Goal: Task Accomplishment & Management: Complete application form

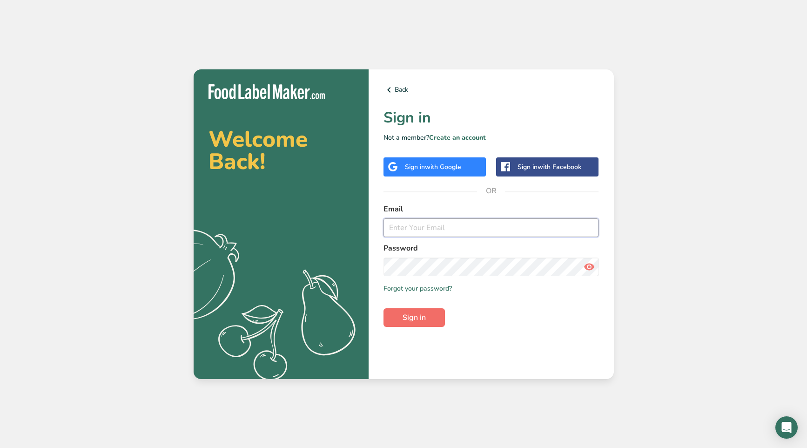
type input "[PERSON_NAME][EMAIL_ADDRESS][DOMAIN_NAME]"
click at [405, 319] on span "Sign in" at bounding box center [414, 317] width 23 height 11
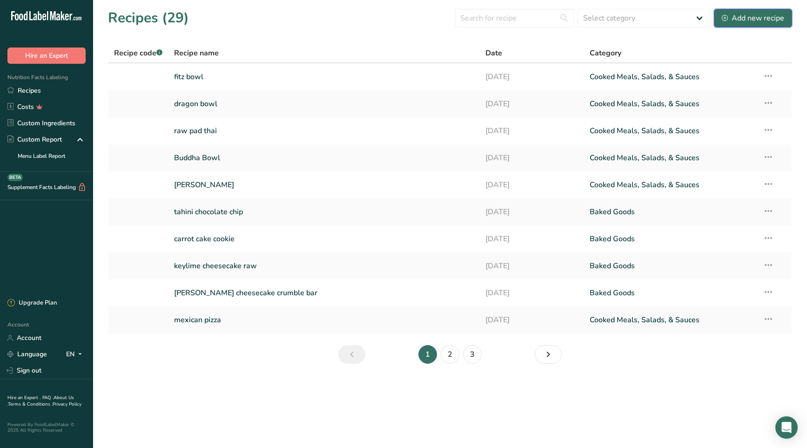
click at [749, 17] on div "Add new recipe" at bounding box center [753, 18] width 62 height 11
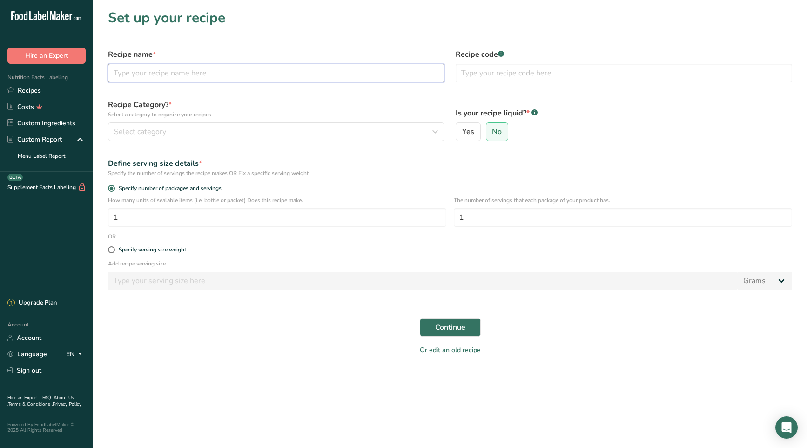
click at [189, 76] on input "text" at bounding box center [276, 73] width 336 height 19
type input "sundried tomato lentil burger"
click at [140, 217] on input "1" at bounding box center [277, 217] width 338 height 19
drag, startPoint x: 106, startPoint y: 213, endPoint x: 98, endPoint y: 213, distance: 7.9
click at [98, 213] on section "Set up your recipe Recipe name * sundried tomato lentil burger Recipe code .a-a…" at bounding box center [450, 185] width 714 height 370
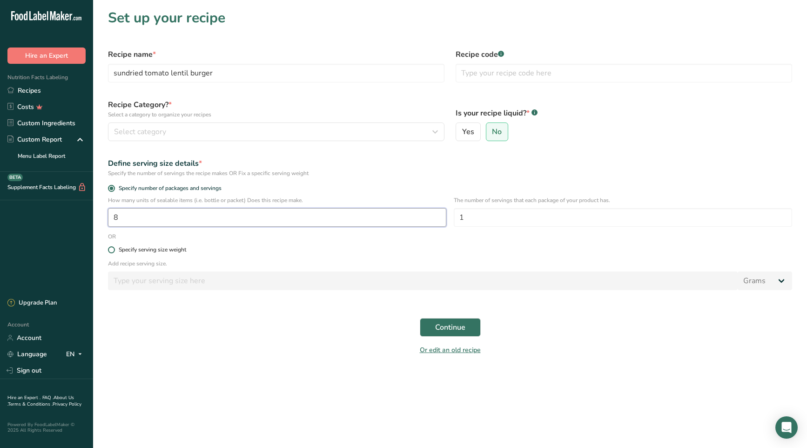
type input "8"
click at [254, 247] on label "Specify serving size weight" at bounding box center [450, 249] width 684 height 7
click at [114, 247] on input "Specify serving size weight" at bounding box center [111, 250] width 6 height 6
radio input "true"
radio input "false"
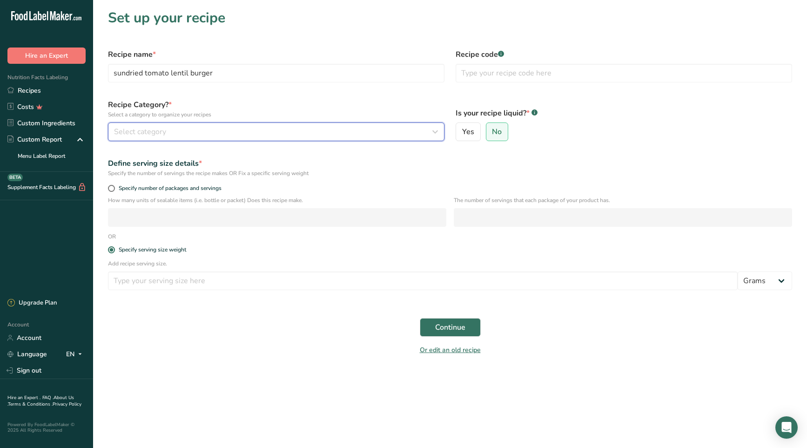
click at [160, 125] on button "Select category" at bounding box center [276, 131] width 336 height 19
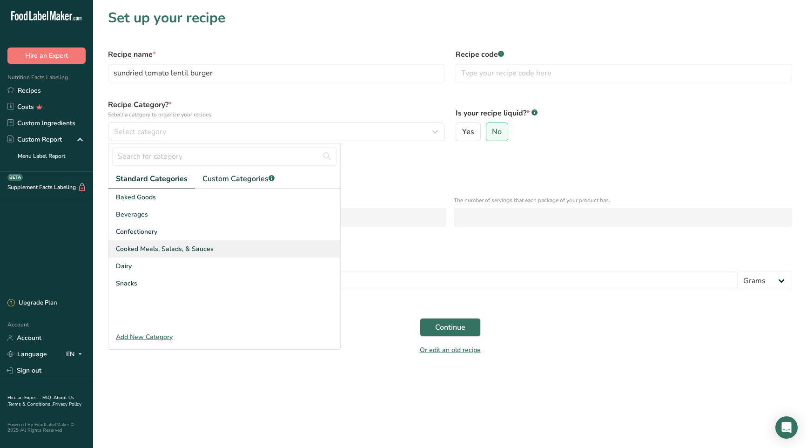
click at [180, 248] on span "Cooked Meals, Salads, & Sauces" at bounding box center [165, 249] width 98 height 10
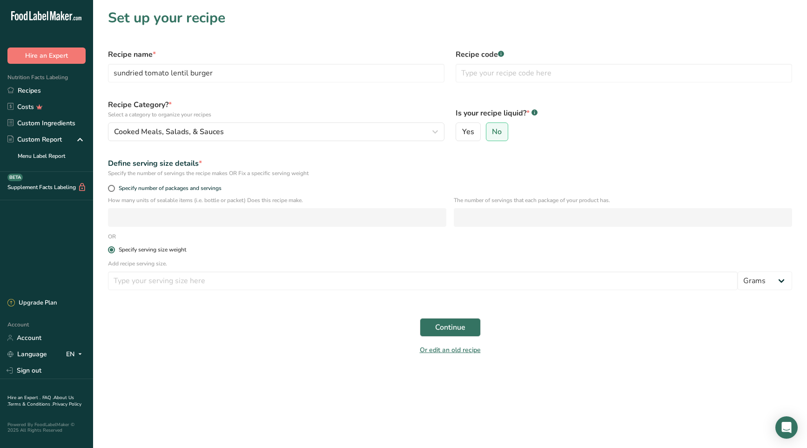
click at [113, 248] on span at bounding box center [111, 249] width 7 height 7
click at [113, 248] on input "Specify serving size weight" at bounding box center [111, 250] width 6 height 6
drag, startPoint x: 109, startPoint y: 248, endPoint x: 116, endPoint y: 248, distance: 7.0
click at [109, 248] on span at bounding box center [111, 249] width 7 height 7
click at [109, 248] on input "Specify serving size weight" at bounding box center [111, 250] width 6 height 6
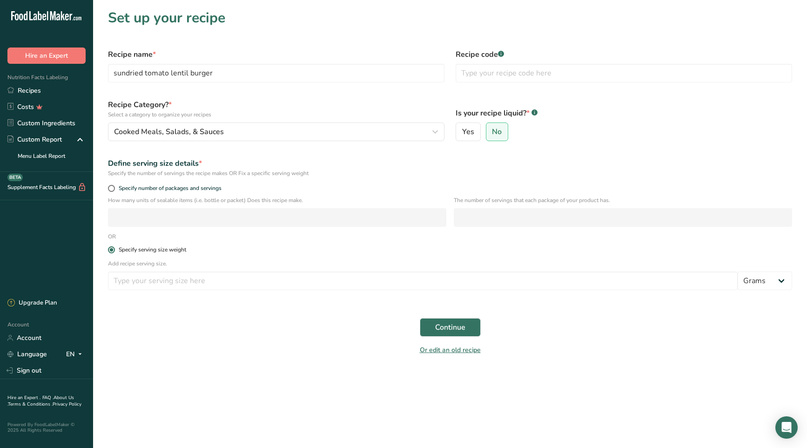
click at [114, 249] on span at bounding box center [111, 249] width 7 height 7
click at [114, 249] on input "Specify serving size weight" at bounding box center [111, 250] width 6 height 6
drag, startPoint x: 134, startPoint y: 280, endPoint x: 134, endPoint y: 271, distance: 8.4
click at [134, 280] on input "number" at bounding box center [423, 280] width 630 height 19
click at [113, 188] on span at bounding box center [111, 188] width 7 height 7
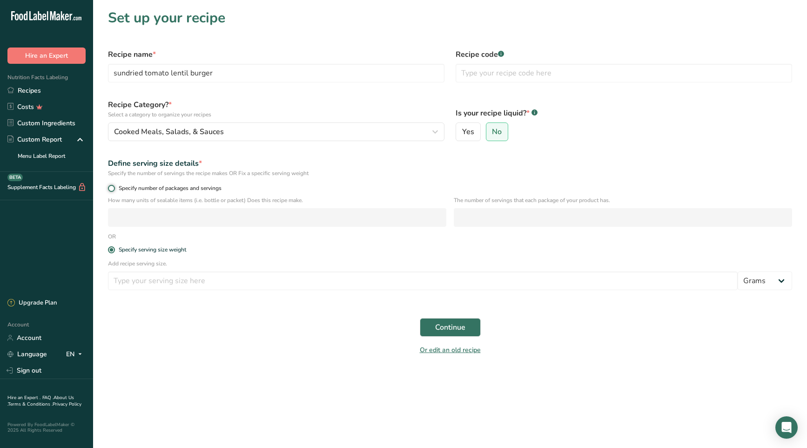
click at [113, 188] on input "Specify number of packages and servings" at bounding box center [111, 188] width 6 height 6
radio input "true"
radio input "false"
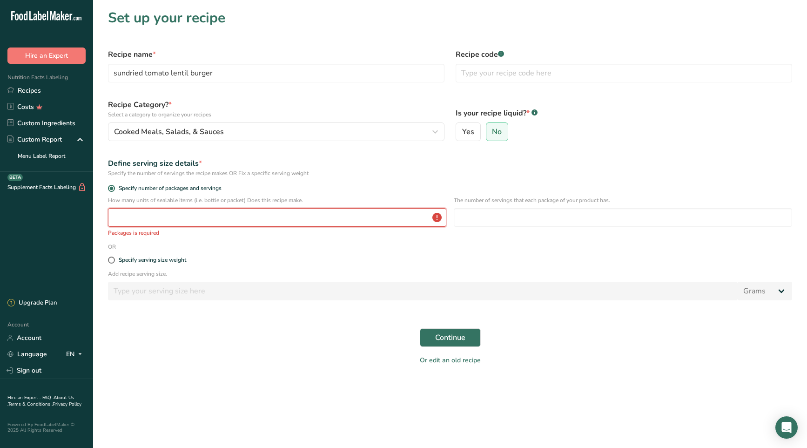
click at [137, 220] on input "number" at bounding box center [277, 217] width 338 height 19
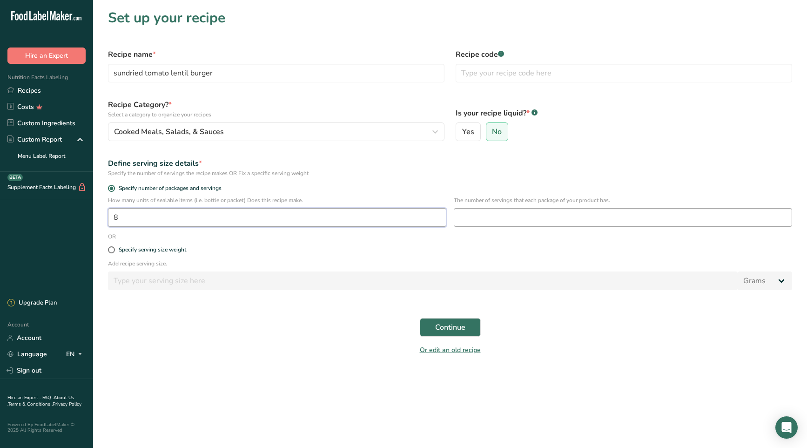
type input "8"
click at [555, 218] on input "number" at bounding box center [623, 217] width 338 height 19
type input "1"
click at [537, 258] on div "Specify serving size weight" at bounding box center [449, 250] width 695 height 19
click at [457, 327] on span "Continue" at bounding box center [450, 327] width 30 height 11
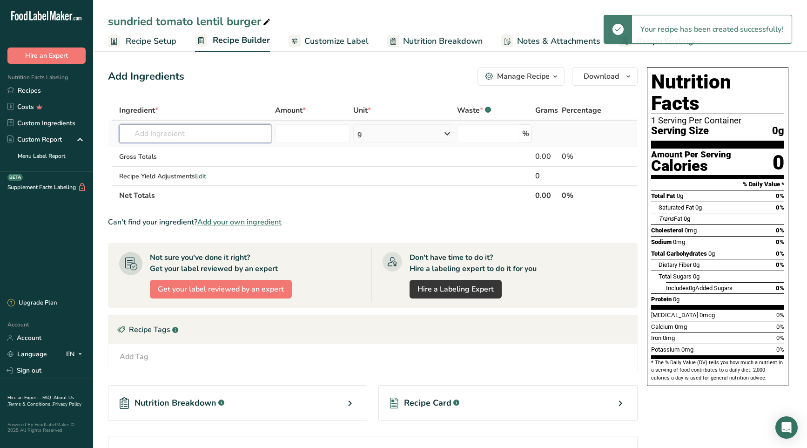
click at [163, 135] on input "text" at bounding box center [195, 133] width 152 height 19
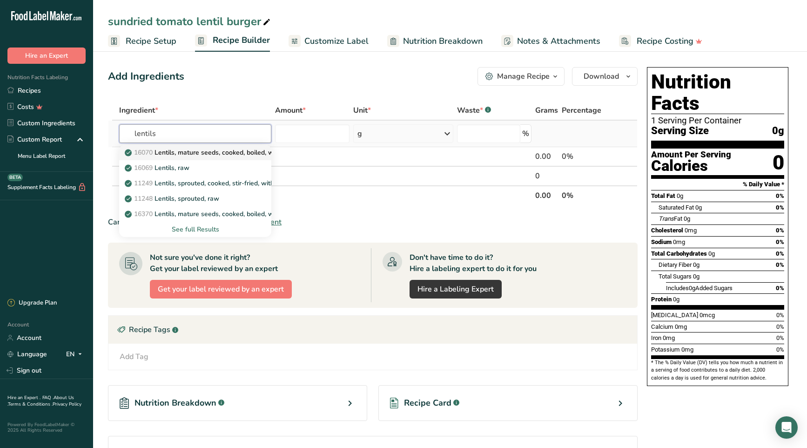
type input "lentils"
click at [192, 152] on p "16070 Lentils, mature seeds, cooked, boiled, without salt" at bounding box center [215, 153] width 177 height 10
type input "Lentils, mature seeds, cooked, boiled, without salt"
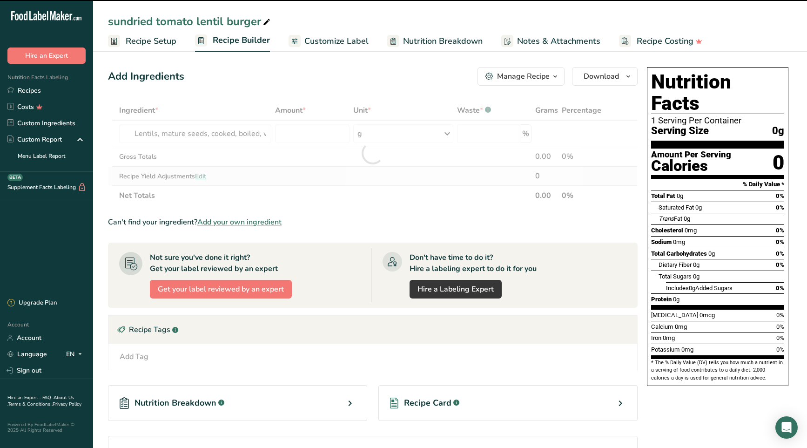
type input "0"
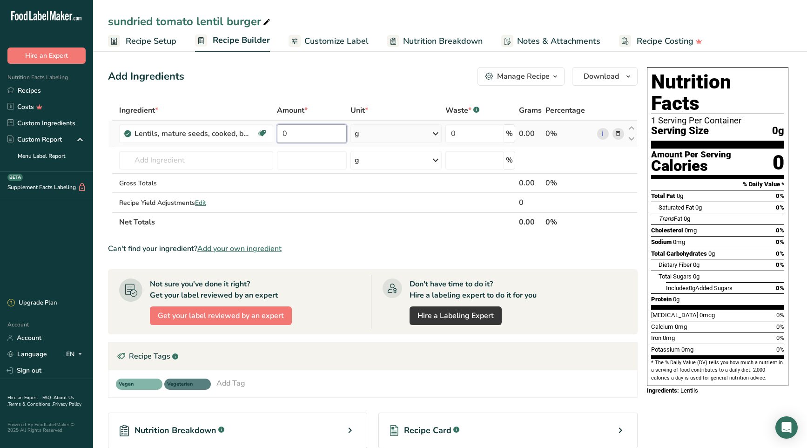
click at [281, 130] on input "0" at bounding box center [312, 133] width 70 height 19
type input "570"
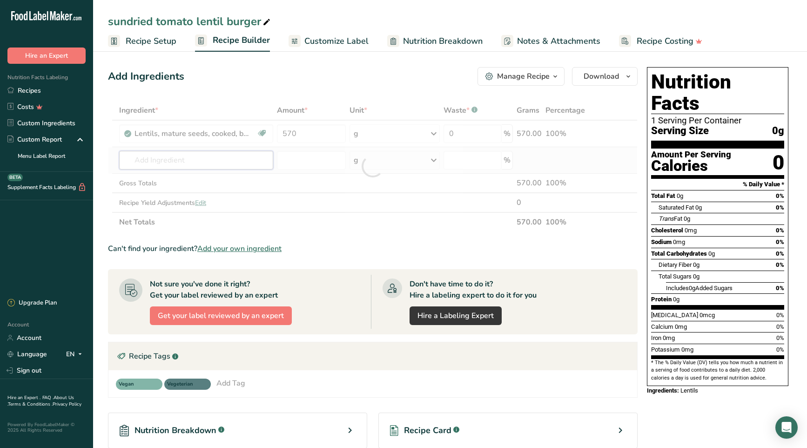
click at [204, 162] on div "Ingredient * Amount * Unit * Waste * .a-a{fill:#347362;}.b-a{fill:#fff;} Grams …" at bounding box center [373, 166] width 530 height 131
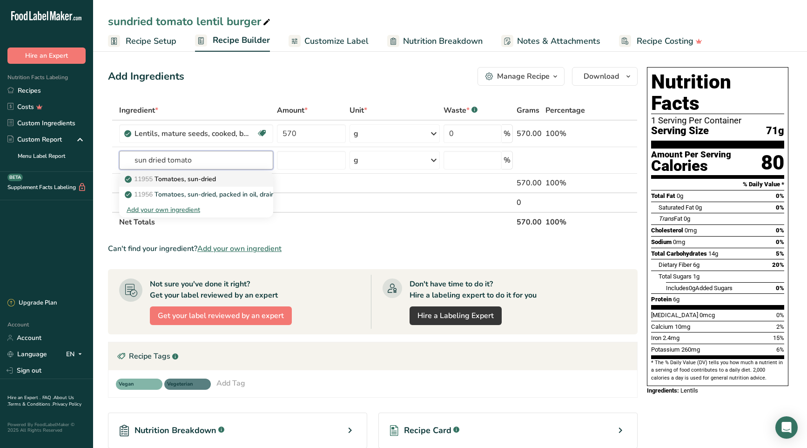
type input "Tomatoes, sun-dried"
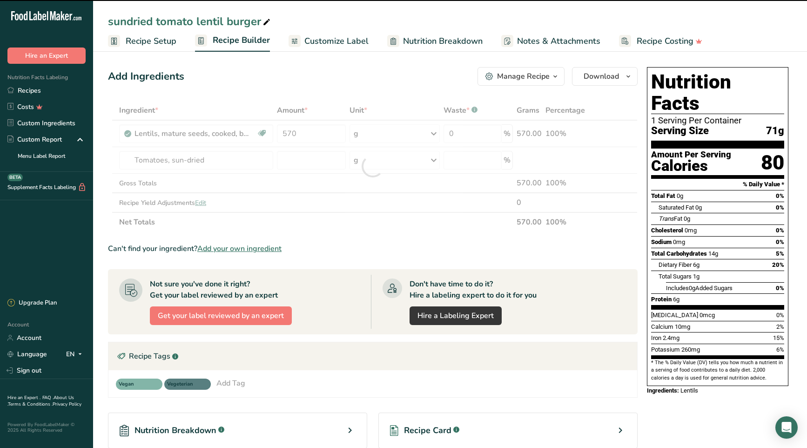
type input "0"
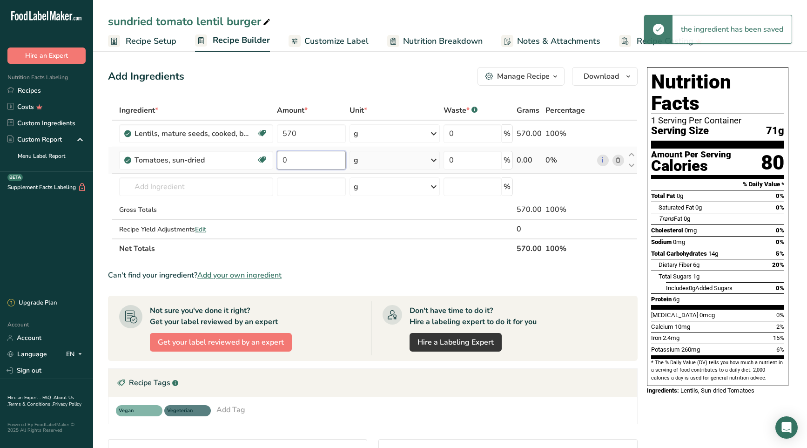
click at [279, 157] on input "0" at bounding box center [311, 160] width 69 height 19
type input "70"
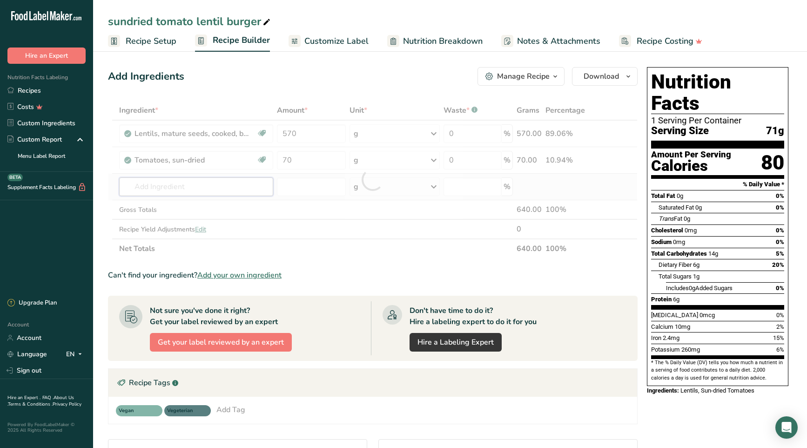
click at [212, 191] on div "Ingredient * Amount * Unit * Waste * .a-a{fill:#347362;}.b-a{fill:#fff;} Grams …" at bounding box center [373, 180] width 530 height 158
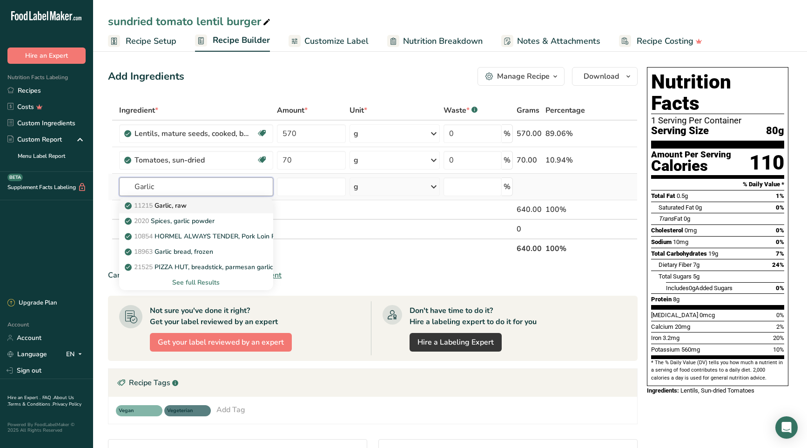
type input "Garlic"
click at [189, 204] on div "11215 Garlic, raw" at bounding box center [189, 206] width 124 height 10
type input "Garlic, raw"
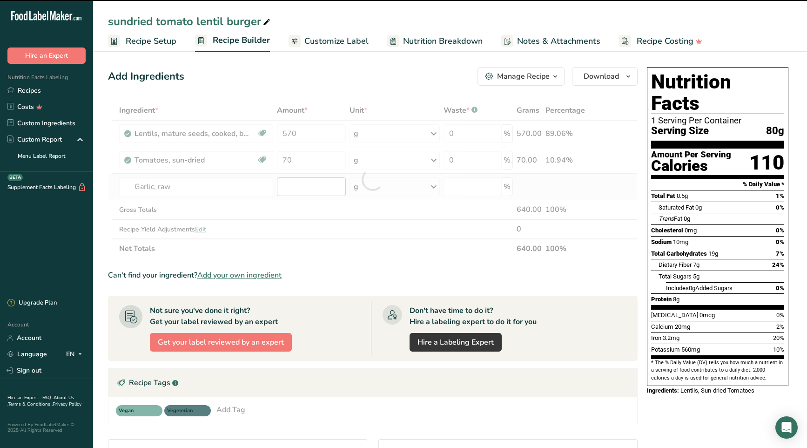
type input "0"
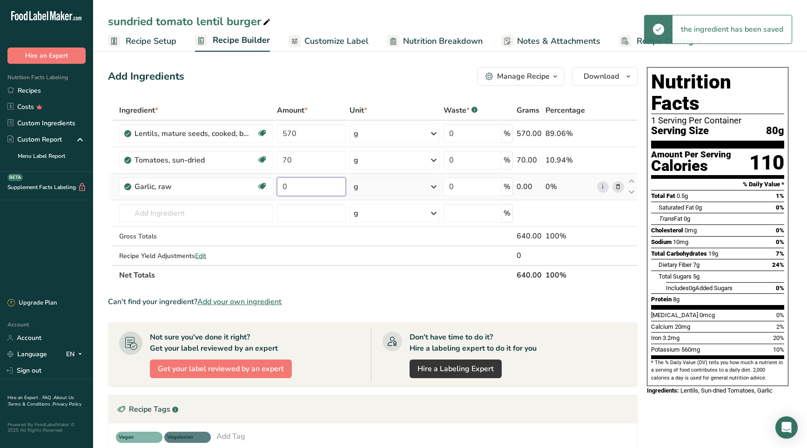
click at [288, 187] on input "0" at bounding box center [311, 186] width 69 height 19
click at [279, 187] on input "0" at bounding box center [311, 186] width 69 height 19
type input "20"
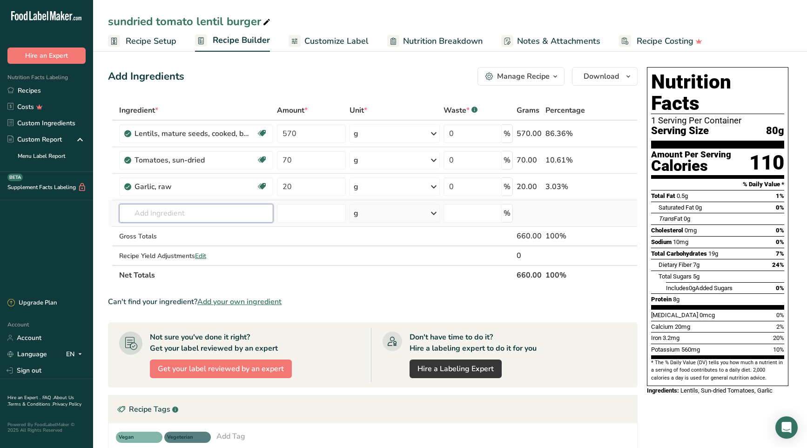
click at [241, 213] on div "Ingredient * Amount * Unit * Waste * .a-a{fill:#347362;}.b-a{fill:#fff;} Grams …" at bounding box center [373, 193] width 530 height 184
type input "oregano"
click at [225, 235] on div "2027 Spices, oregano, dried" at bounding box center [189, 232] width 124 height 10
type input "Spices, oregano, dried"
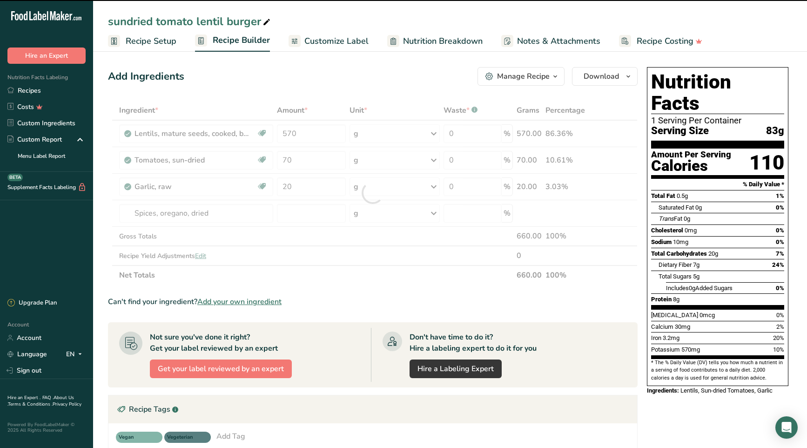
type input "0"
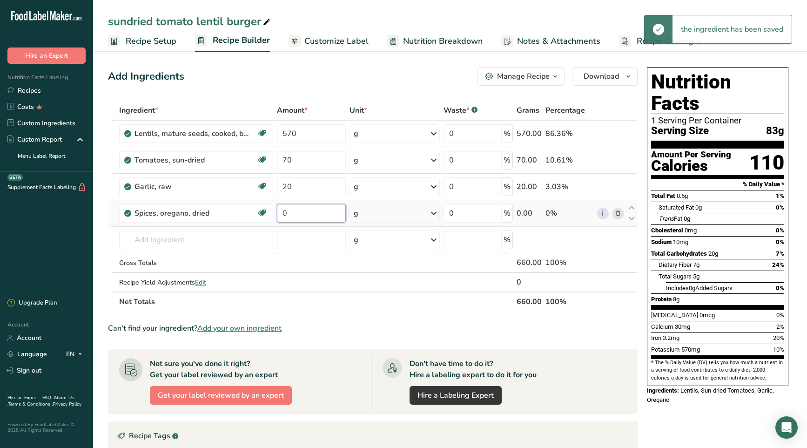
drag, startPoint x: 303, startPoint y: 214, endPoint x: 288, endPoint y: 214, distance: 15.8
click at [288, 214] on input "0" at bounding box center [311, 213] width 69 height 19
click at [283, 214] on input "0" at bounding box center [311, 213] width 69 height 19
type input "3"
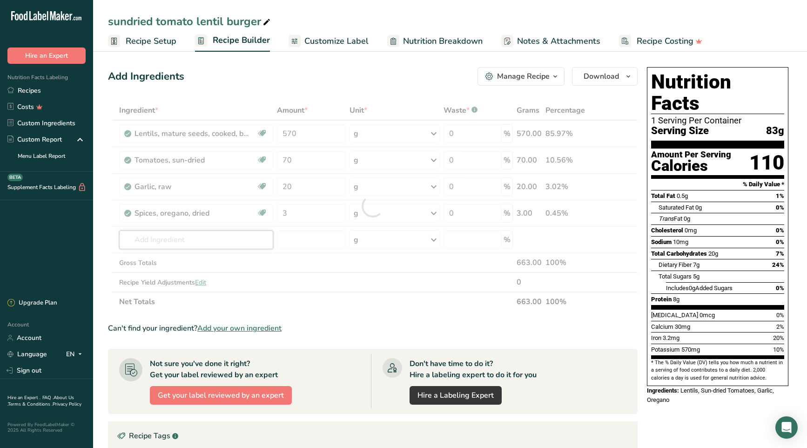
click at [224, 239] on div "Ingredient * Amount * Unit * Waste * .a-a{fill:#347362;}.b-a{fill:#fff;} Grams …" at bounding box center [373, 206] width 530 height 211
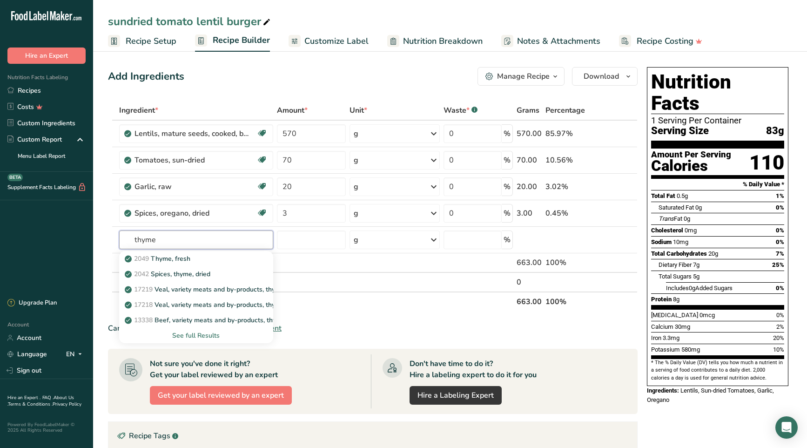
type input "thyme"
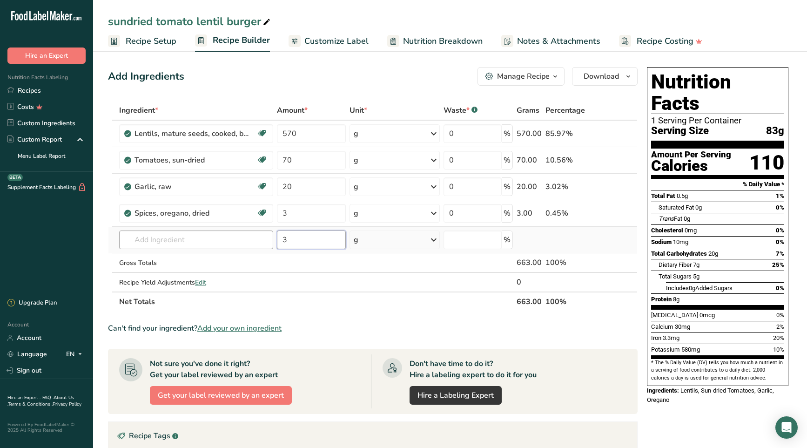
type input "3"
click at [162, 236] on input "text" at bounding box center [196, 239] width 154 height 19
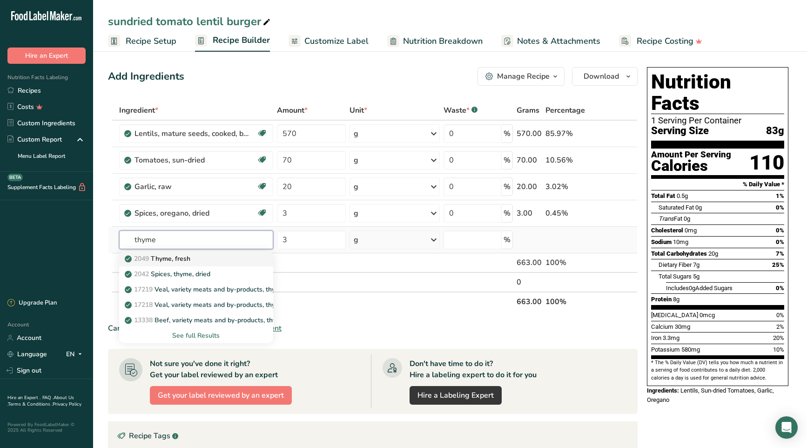
type input "Thyme, fresh"
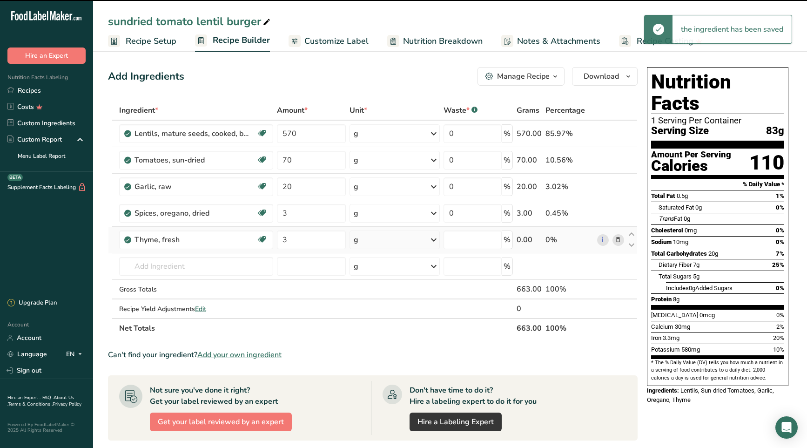
type input "0"
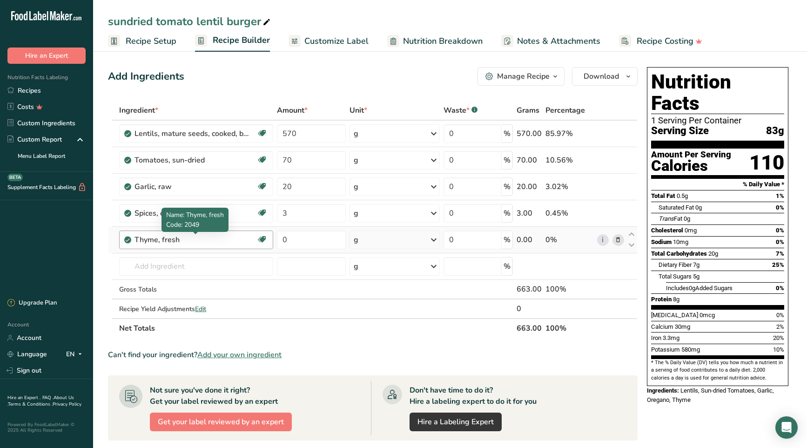
click at [173, 240] on div "Thyme, fresh" at bounding box center [192, 239] width 116 height 11
click at [183, 239] on div "Thyme, fresh" at bounding box center [192, 239] width 116 height 11
click at [619, 240] on icon at bounding box center [618, 240] width 7 height 10
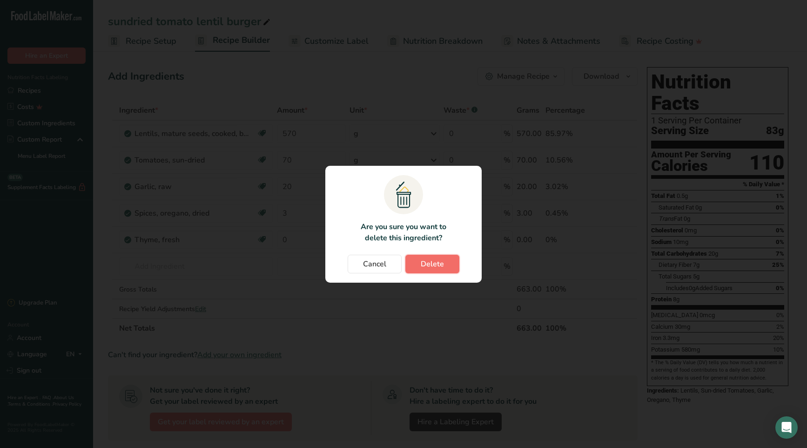
click at [440, 265] on span "Delete" at bounding box center [432, 263] width 23 height 11
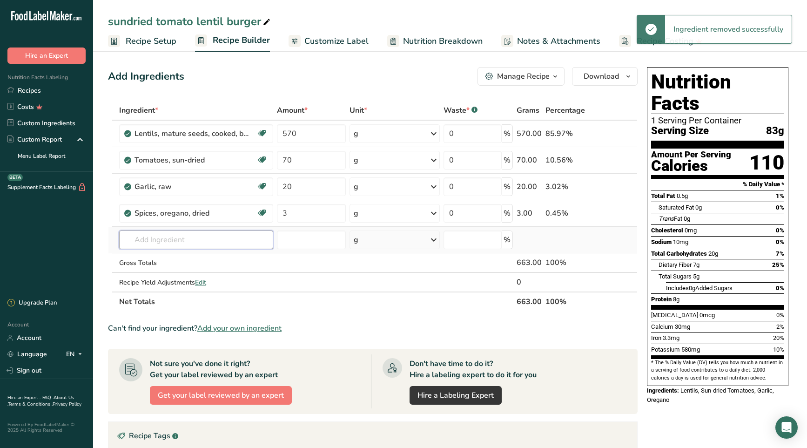
click at [141, 242] on input "text" at bounding box center [196, 239] width 154 height 19
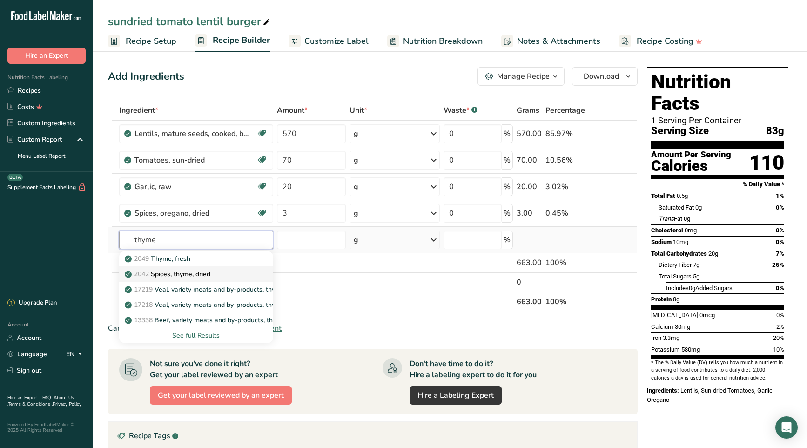
type input "Spices, thyme, dried"
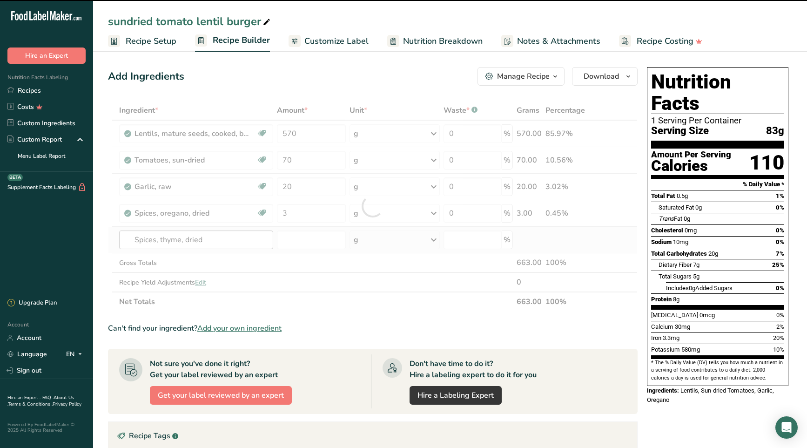
type input "0"
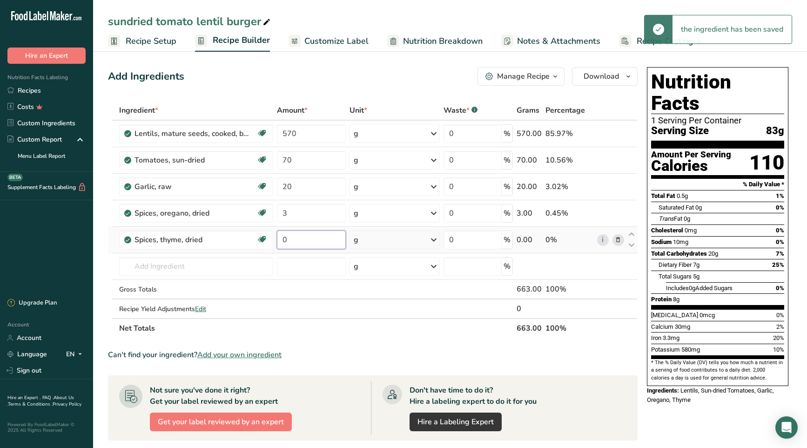
drag, startPoint x: 291, startPoint y: 237, endPoint x: 280, endPoint y: 238, distance: 11.7
click at [280, 238] on input "0" at bounding box center [311, 239] width 69 height 19
type input "3"
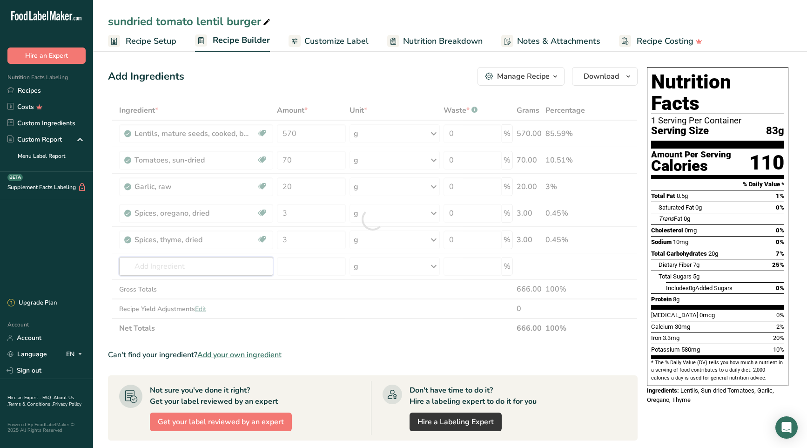
click at [168, 264] on div "Ingredient * Amount * Unit * Waste * .a-a{fill:#347362;}.b-a{fill:#fff;} Grams …" at bounding box center [373, 219] width 530 height 237
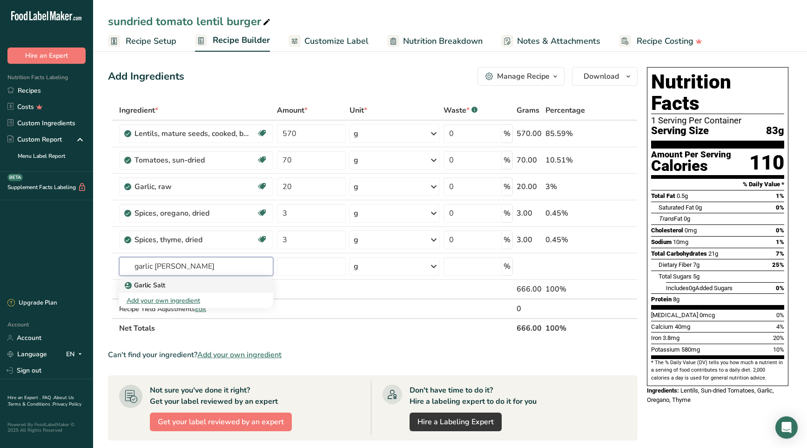
type input "Garlic Salt"
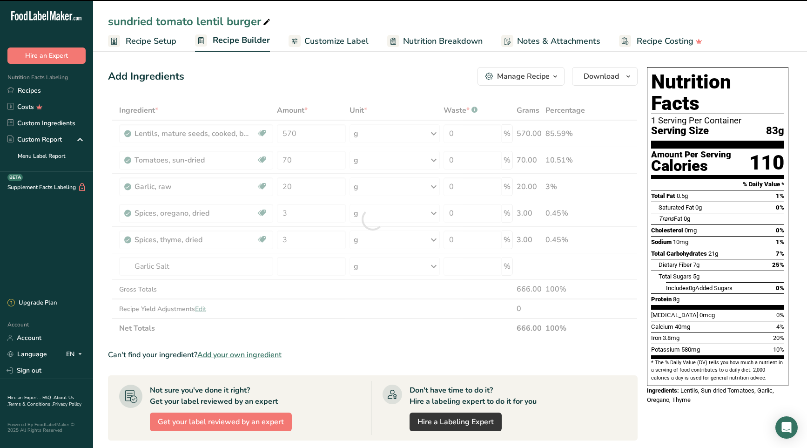
type input "0"
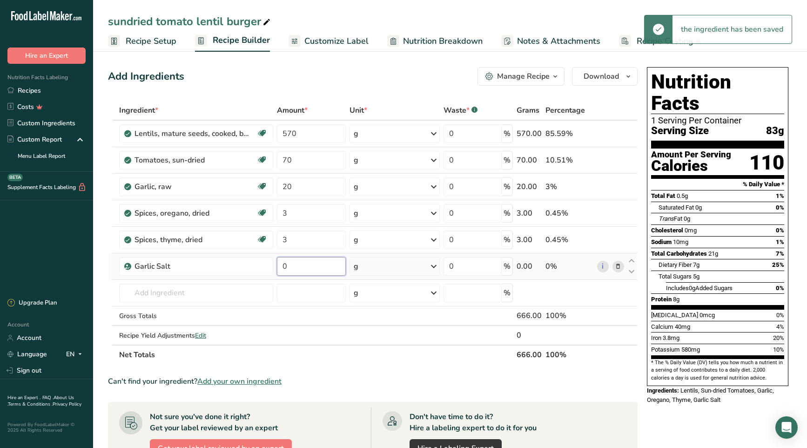
drag, startPoint x: 285, startPoint y: 266, endPoint x: 278, endPoint y: 266, distance: 6.5
click at [278, 266] on input "0" at bounding box center [311, 266] width 69 height 19
type input "12"
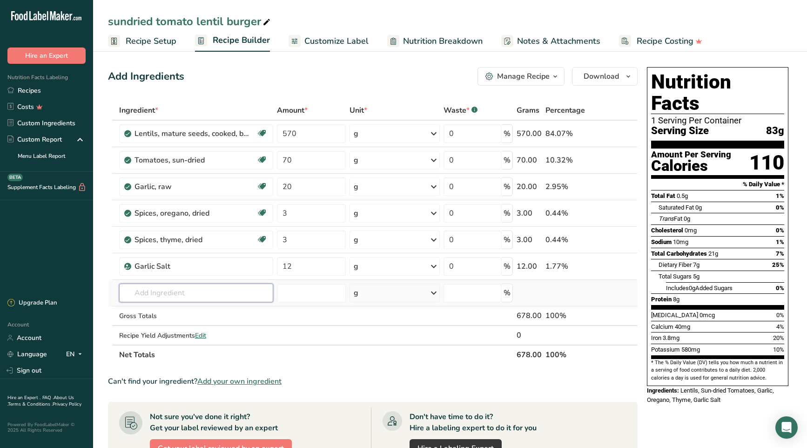
click at [208, 291] on div "Ingredient * Amount * Unit * Waste * .a-a{fill:#347362;}.b-a{fill:#fff;} Grams …" at bounding box center [373, 233] width 530 height 264
type input "black pepper"
click at [201, 325] on p "2030 Spices, pepper, black" at bounding box center [170, 327] width 87 height 10
type input "Spices, pepper, black"
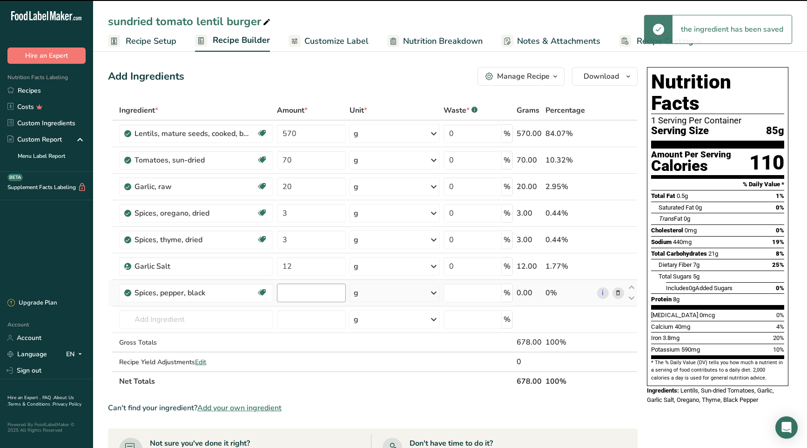
type input "0"
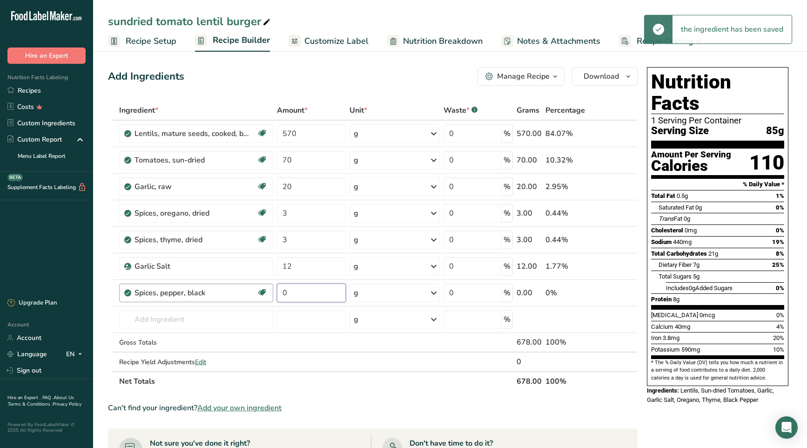
drag, startPoint x: 278, startPoint y: 294, endPoint x: 273, endPoint y: 294, distance: 5.6
click at [273, 294] on tr "Spices, pepper, black Source of Antioxidants Dairy free Gluten free Vegan Veget…" at bounding box center [372, 293] width 529 height 27
type input "2"
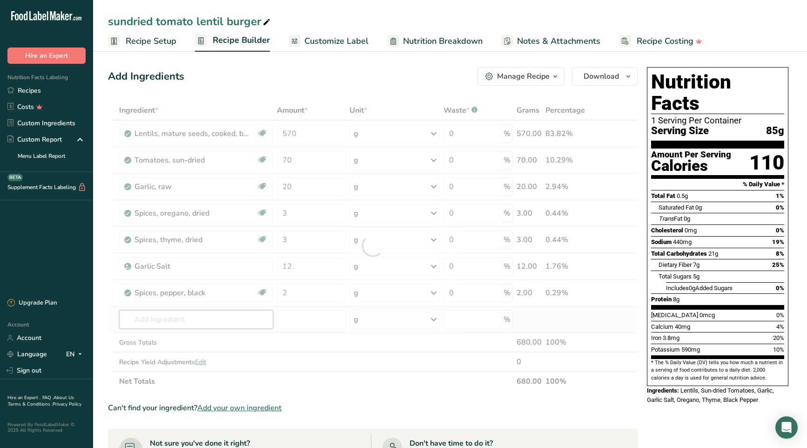
click at [215, 322] on div "Ingredient * Amount * Unit * Waste * .a-a{fill:#347362;}.b-a{fill:#fff;} Grams …" at bounding box center [373, 246] width 530 height 290
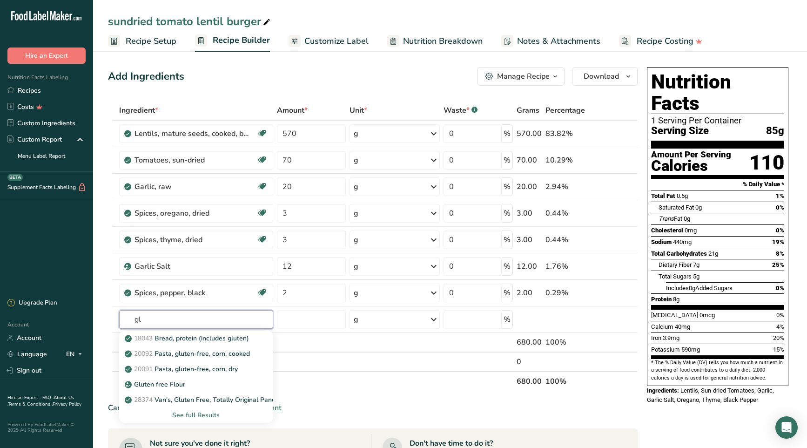
type input "g"
type input "Gluten free Oat Flour"
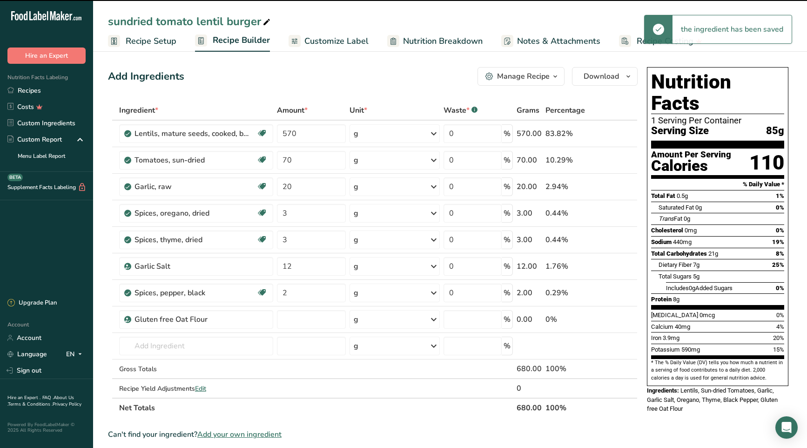
type input "0"
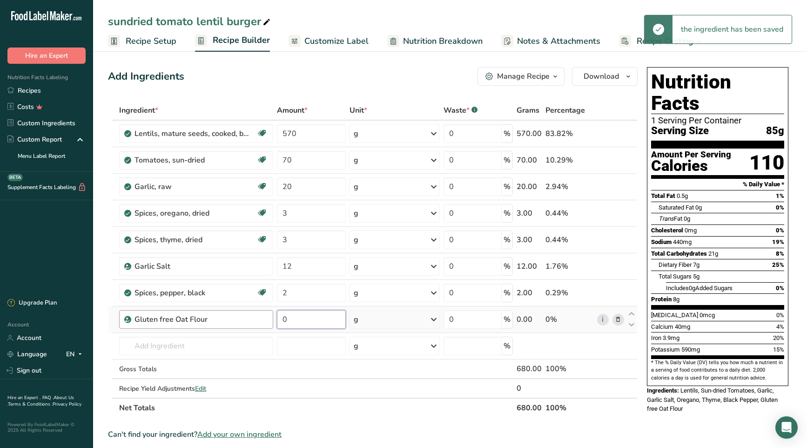
drag, startPoint x: 302, startPoint y: 322, endPoint x: 273, endPoint y: 325, distance: 30.0
click at [272, 325] on tr "Gluten free Oat Flour 0 g Weight Units g kg mg See more Volume Units l Volume u…" at bounding box center [372, 319] width 529 height 27
click at [281, 317] on input "0" at bounding box center [311, 319] width 69 height 19
type input "75"
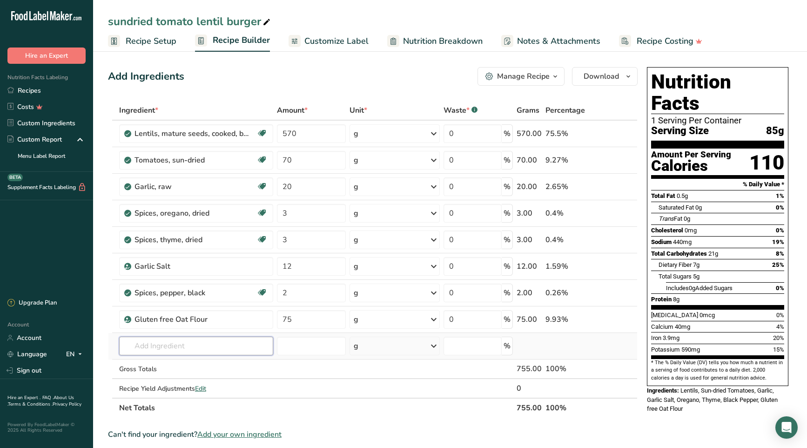
click at [206, 346] on div "Ingredient * Amount * Unit * Waste * .a-a{fill:#347362;}.b-a{fill:#fff;} Grams …" at bounding box center [373, 259] width 530 height 317
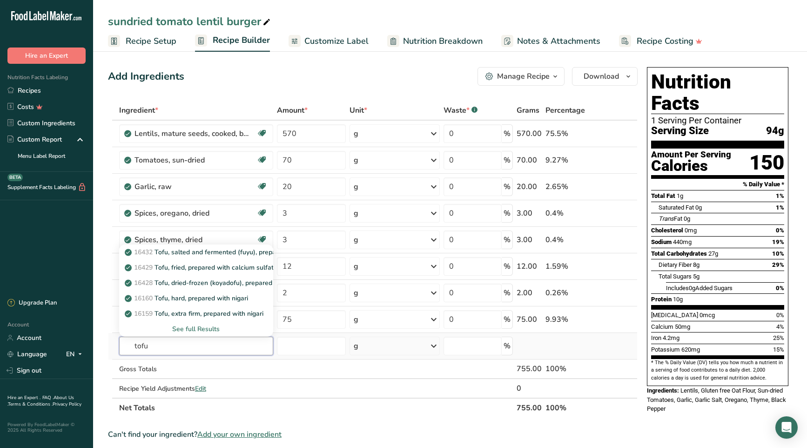
type input "tofu"
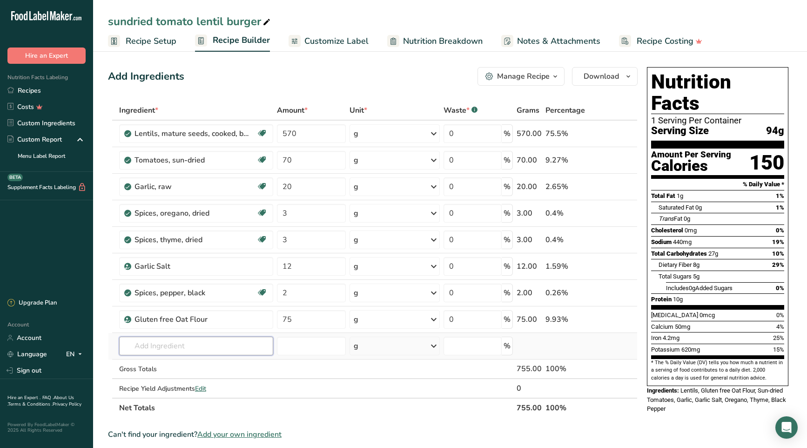
click at [151, 343] on input "text" at bounding box center [196, 345] width 154 height 19
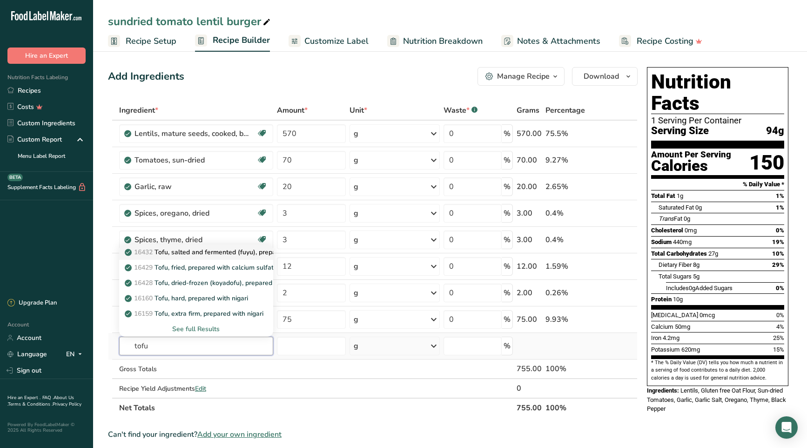
type input "tofu"
click at [181, 253] on p "16432 Tofu, salted and fermented (fuyu), prepared with calcium sulfate" at bounding box center [238, 252] width 222 height 10
type input "Tofu, salted and fermented (fuyu), prepared with calcium sulfate"
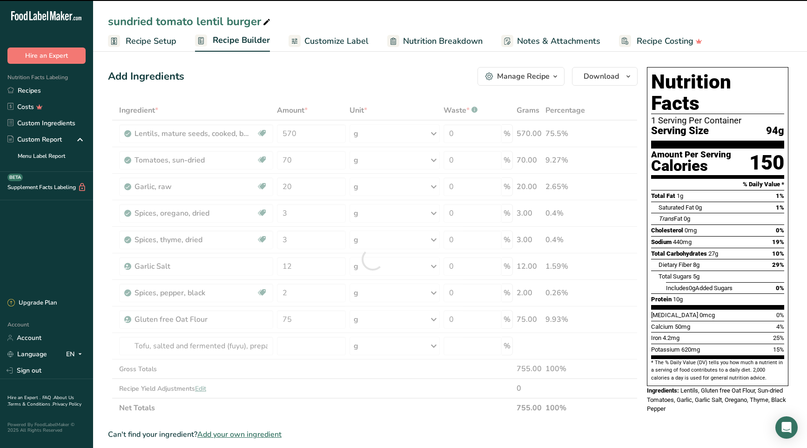
type input "0"
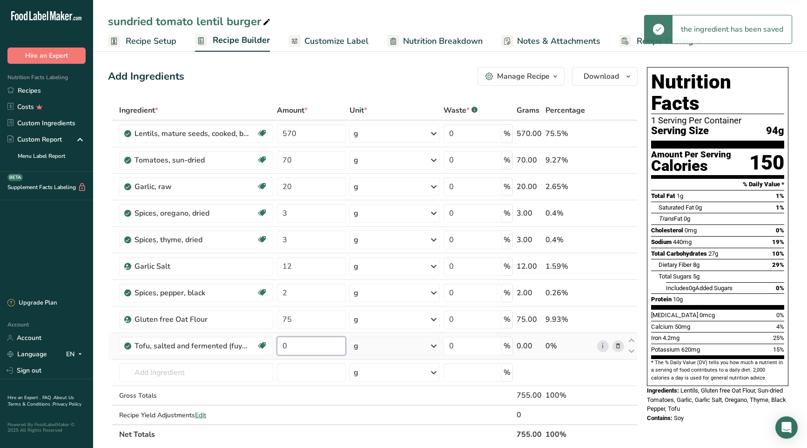
drag, startPoint x: 284, startPoint y: 346, endPoint x: 278, endPoint y: 346, distance: 6.5
click at [278, 346] on input "0" at bounding box center [311, 345] width 69 height 19
type input "183"
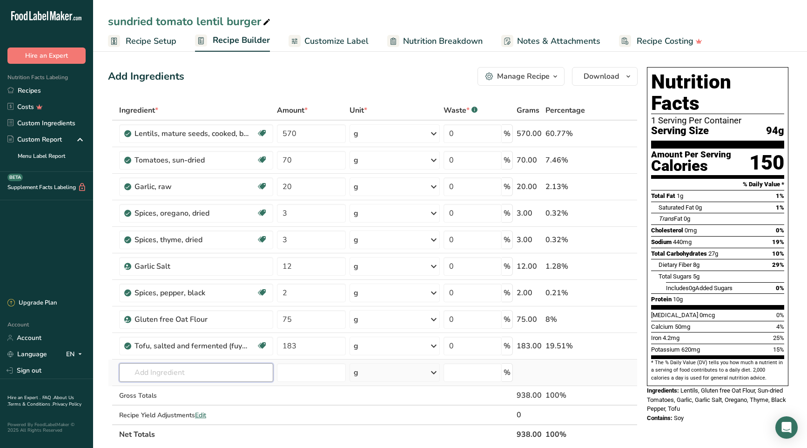
click at [237, 376] on div "Ingredient * Amount * Unit * Waste * .a-a{fill:#347362;}.b-a{fill:#fff;} Grams …" at bounding box center [373, 272] width 530 height 343
type input "chipotle pepper"
click at [170, 341] on p "Chipotle Pepper" at bounding box center [154, 340] width 55 height 10
type input "Chipotle Pepper"
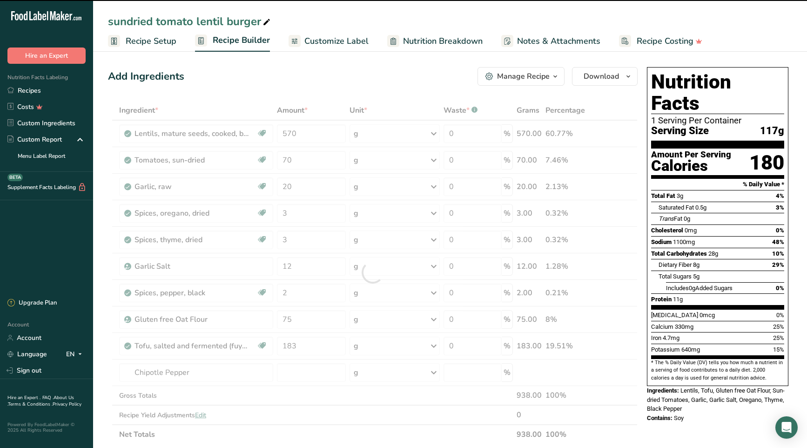
type input "0"
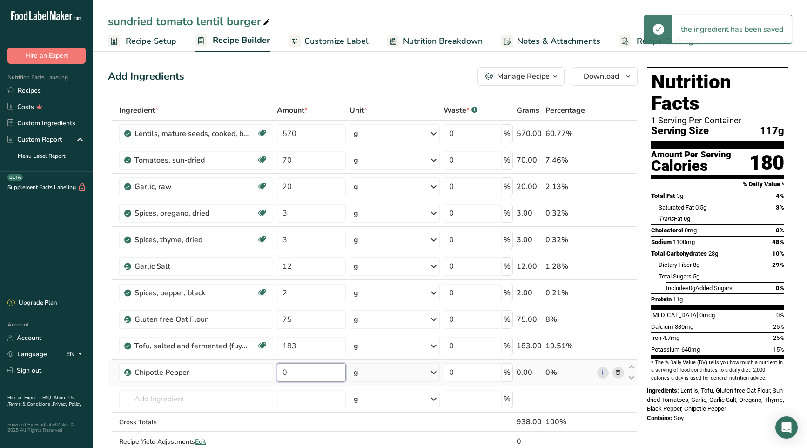
drag, startPoint x: 296, startPoint y: 374, endPoint x: 274, endPoint y: 372, distance: 22.8
click at [274, 372] on tr "Chipotle Pepper 0 g Weight Units g kg mg See more Volume Units l Volume units r…" at bounding box center [372, 372] width 529 height 27
type input "20"
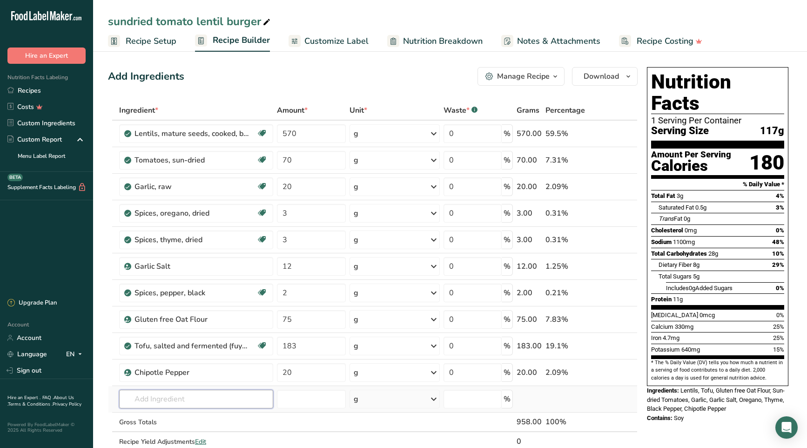
click at [217, 396] on div "Ingredient * Amount * Unit * Waste * .a-a{fill:#347362;}.b-a{fill:#fff;} Grams …" at bounding box center [373, 286] width 530 height 370
type input "lime juice"
click at [168, 400] on input "text" at bounding box center [196, 398] width 154 height 19
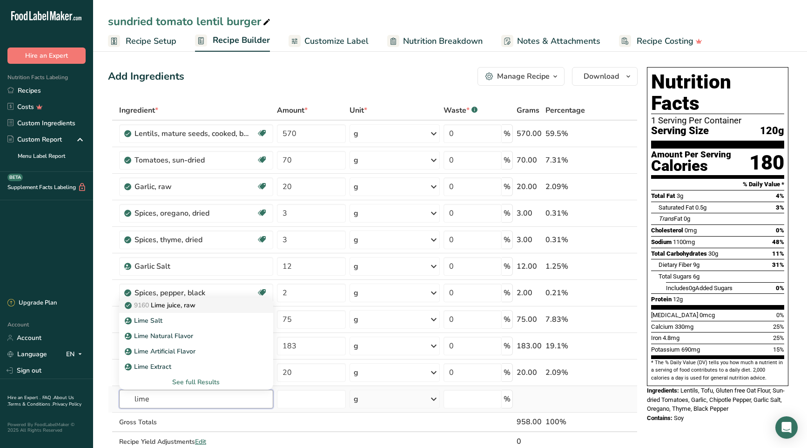
type input "lime"
click at [176, 304] on p "9160 Lime juice, raw" at bounding box center [161, 305] width 69 height 10
type input "Lime juice, raw"
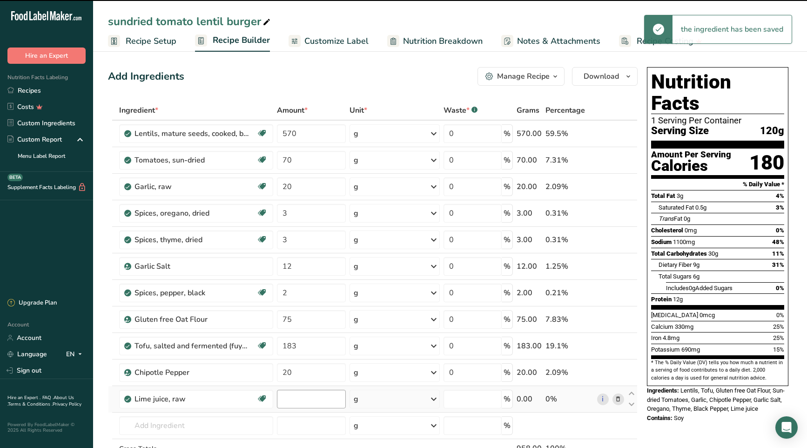
type input "0"
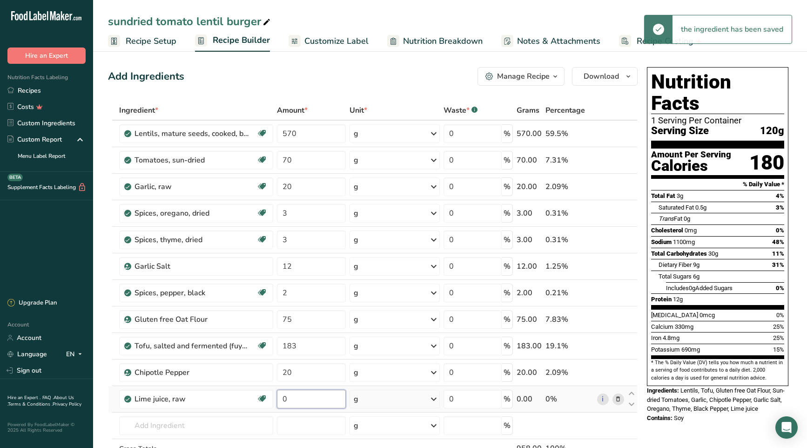
drag, startPoint x: 286, startPoint y: 399, endPoint x: 278, endPoint y: 399, distance: 8.4
click at [278, 399] on input "0" at bounding box center [311, 398] width 69 height 19
type input "15"
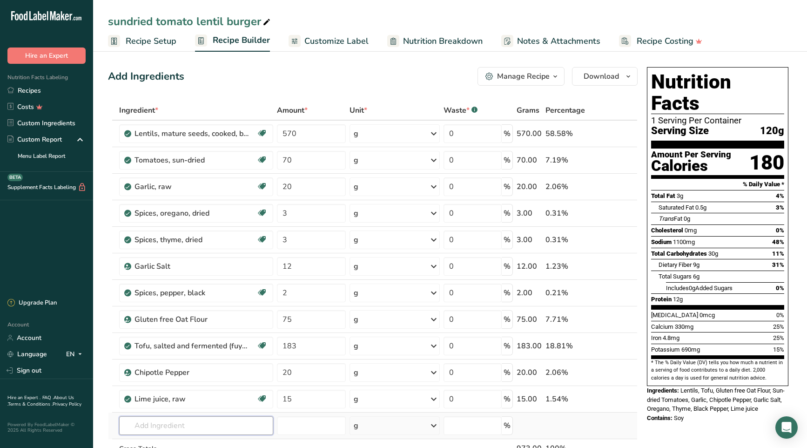
click at [195, 423] on div "Ingredient * Amount * Unit * Waste * .a-a{fill:#347362;}.b-a{fill:#fff;} Grams …" at bounding box center [373, 299] width 530 height 396
type input "garlic salt"
click at [174, 425] on input "text" at bounding box center [196, 425] width 154 height 19
type input "garlic [PERSON_NAME]"
click at [157, 392] on p "Garlic Salt" at bounding box center [146, 393] width 39 height 10
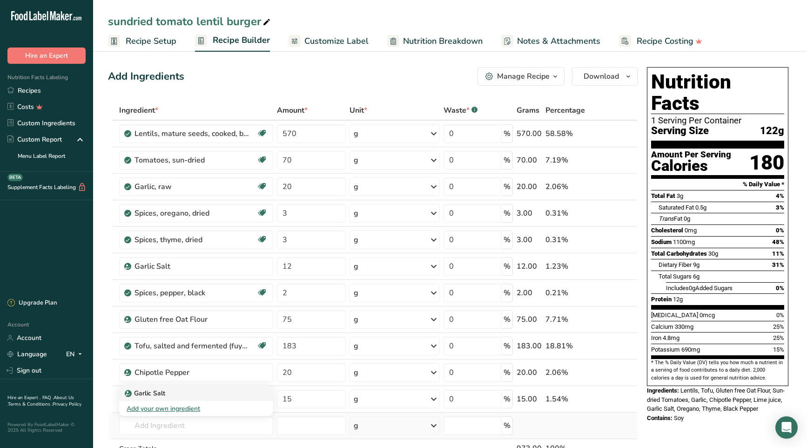
type input "Garlic Salt"
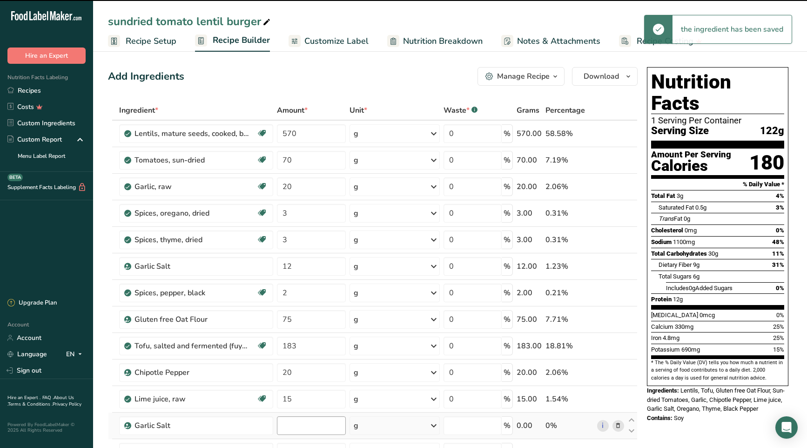
type input "0"
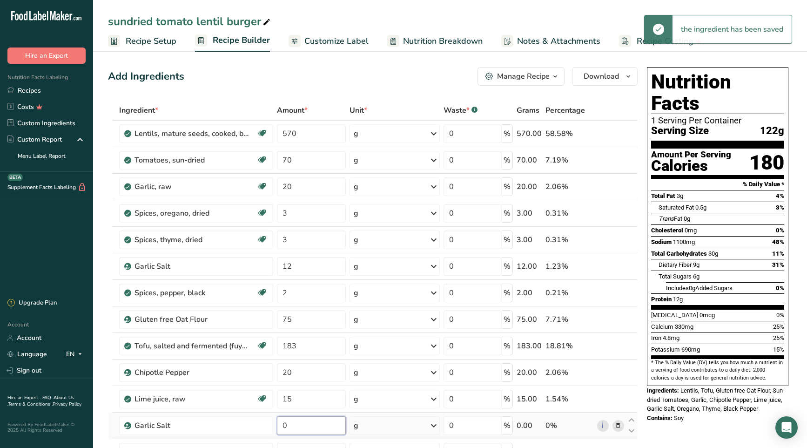
drag, startPoint x: 295, startPoint y: 426, endPoint x: 282, endPoint y: 425, distance: 13.6
click at [280, 425] on input "0" at bounding box center [311, 425] width 69 height 19
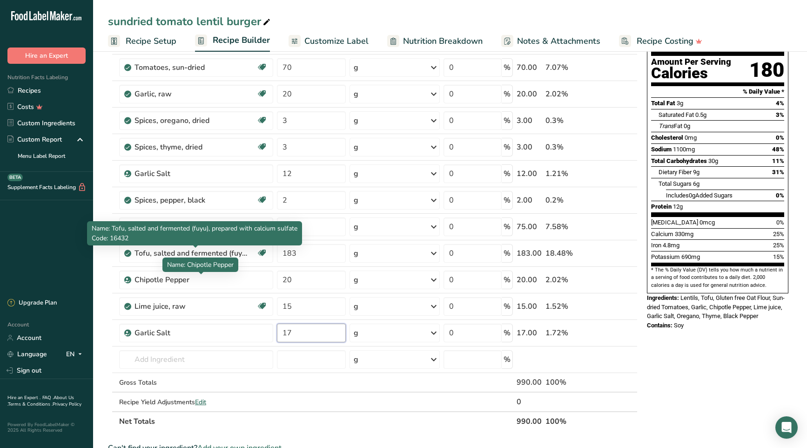
scroll to position [94, 0]
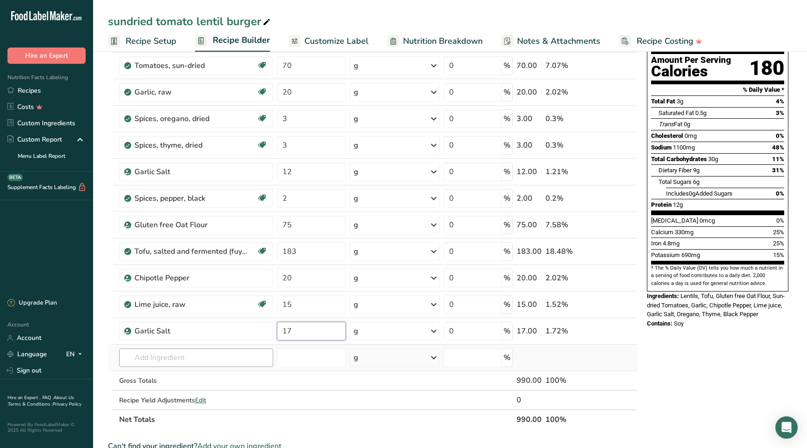
type input "17"
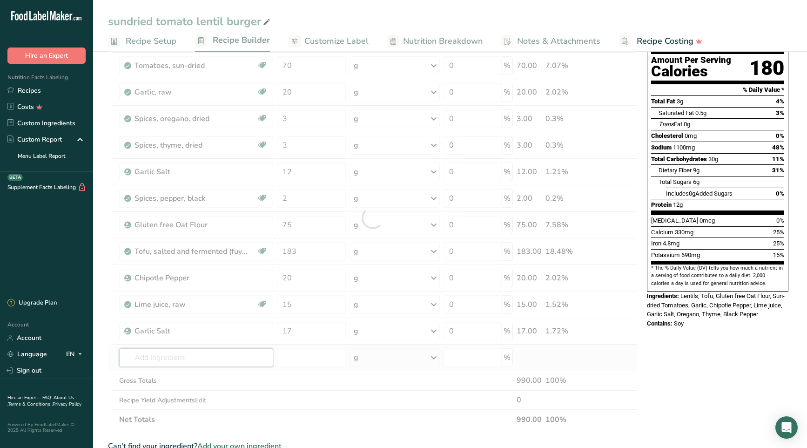
click at [177, 357] on div "Ingredient * Amount * Unit * Waste * .a-a{fill:#347362;}.b-a{fill:#fff;} Grams …" at bounding box center [373, 217] width 530 height 423
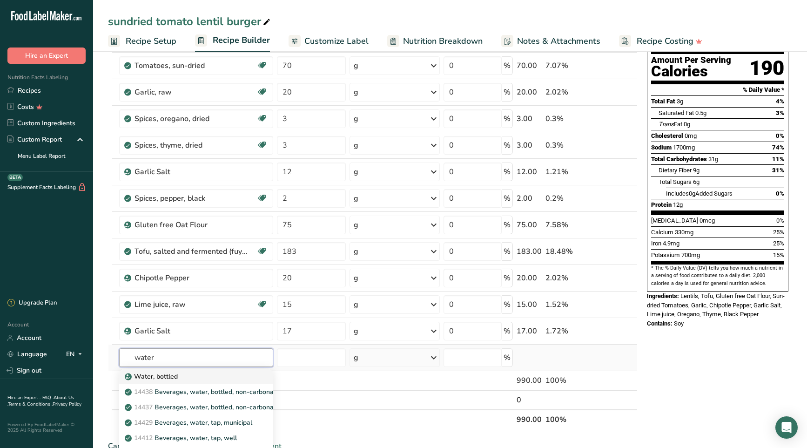
type input "water"
click at [183, 377] on div "Water, bottled" at bounding box center [189, 376] width 124 height 10
type input "Water, bottled"
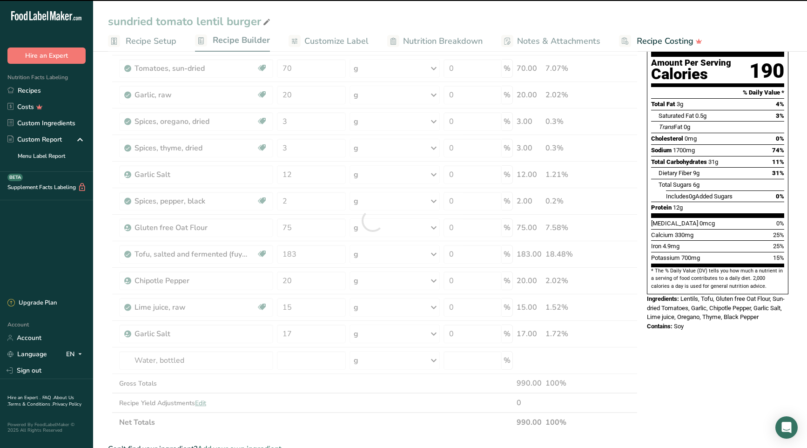
scroll to position [91, 0]
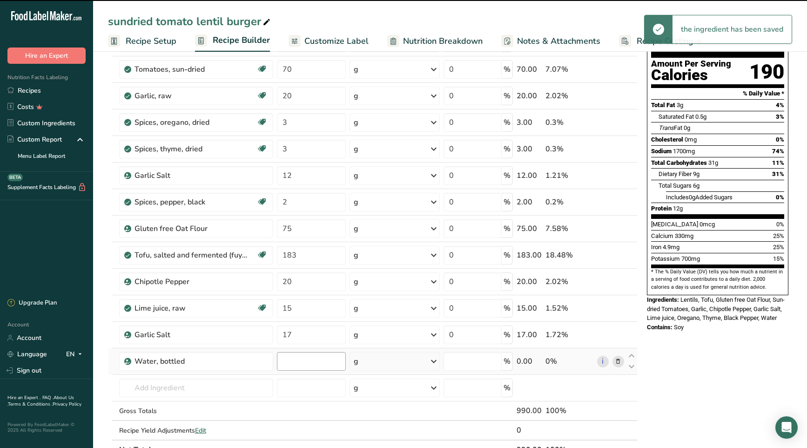
type input "0"
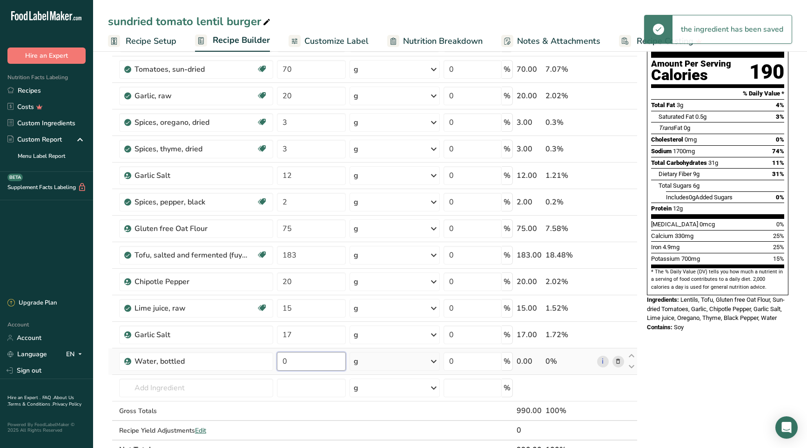
drag, startPoint x: 291, startPoint y: 363, endPoint x: 276, endPoint y: 362, distance: 15.0
click at [276, 362] on td "0" at bounding box center [311, 361] width 73 height 27
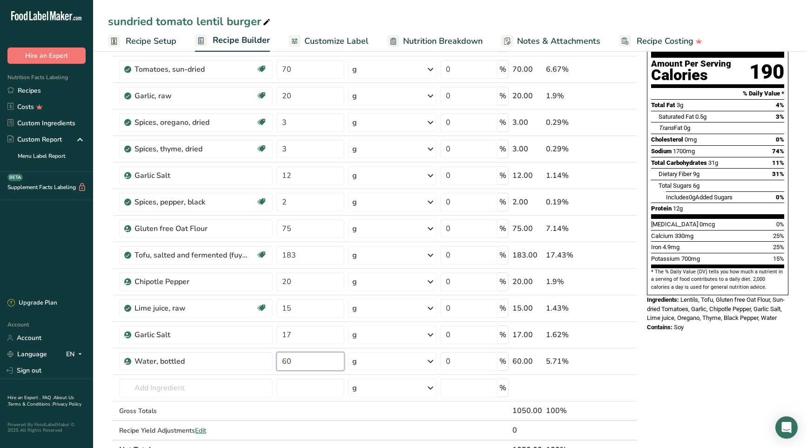
type input "60"
click at [706, 403] on div "Nutrition Facts 1 Serving Per Container Serving Size 124g Amount Per Serving Ca…" at bounding box center [717, 386] width 149 height 827
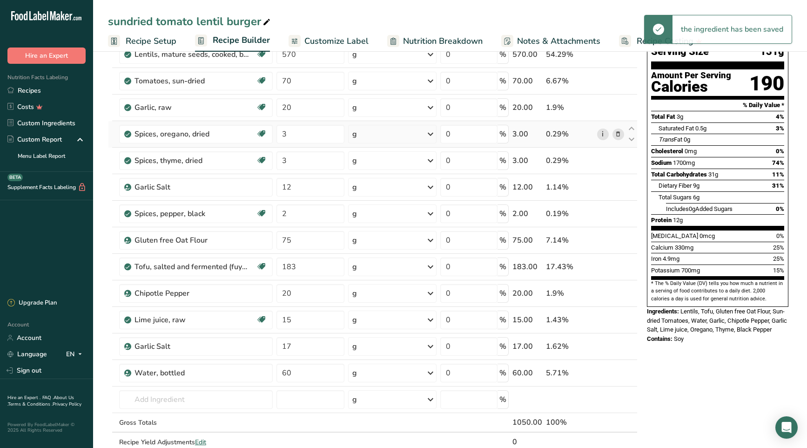
scroll to position [0, 0]
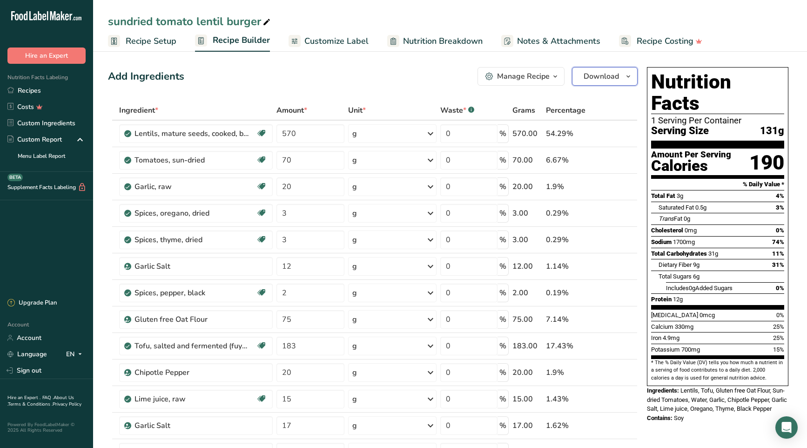
click at [629, 75] on icon "button" at bounding box center [627, 77] width 7 height 12
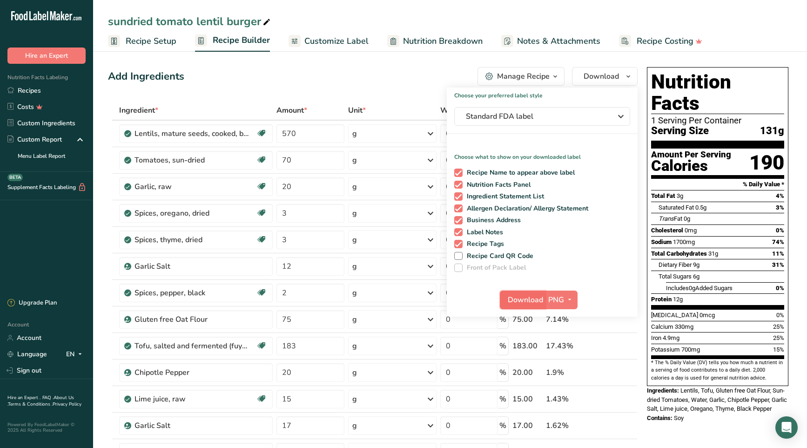
click at [531, 301] on span "Download" at bounding box center [525, 299] width 35 height 11
click at [378, 81] on div "Add Ingredients Manage Recipe Delete Recipe Duplicate Recipe Scale Recipe Save …" at bounding box center [373, 76] width 530 height 19
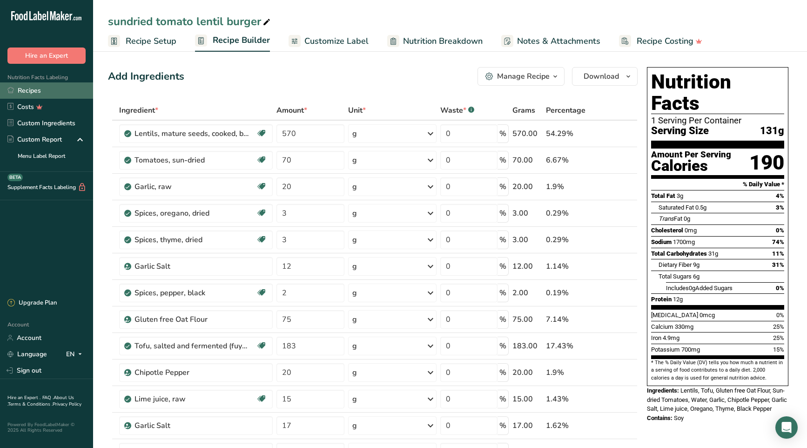
scroll to position [1, 0]
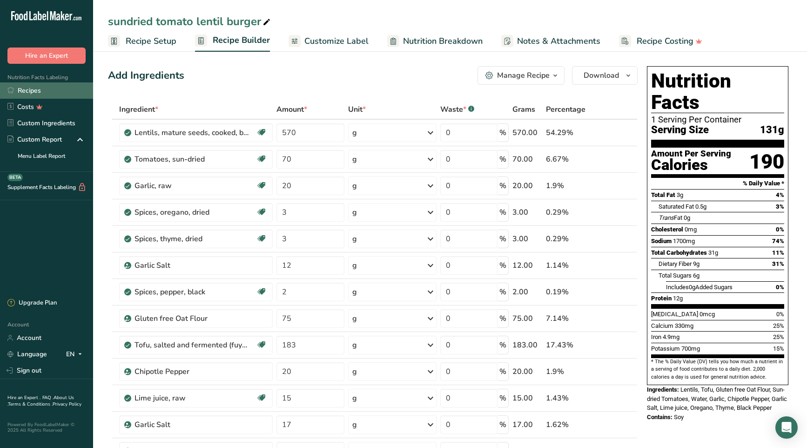
click at [33, 89] on link "Recipes" at bounding box center [46, 90] width 93 height 16
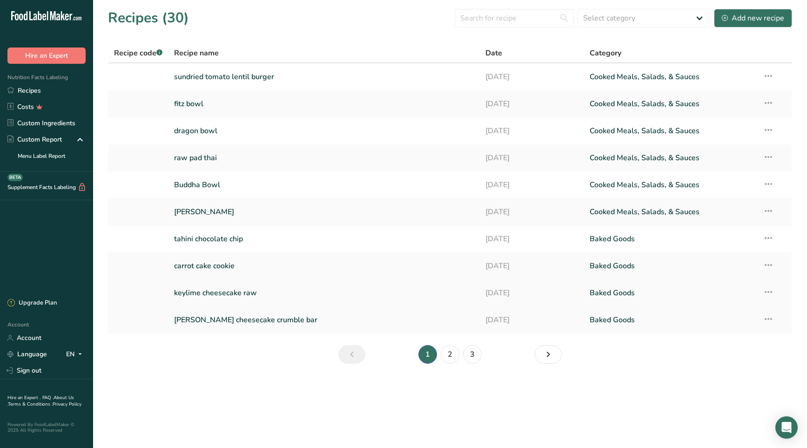
click at [226, 293] on link "keylime cheesecake raw" at bounding box center [324, 293] width 301 height 20
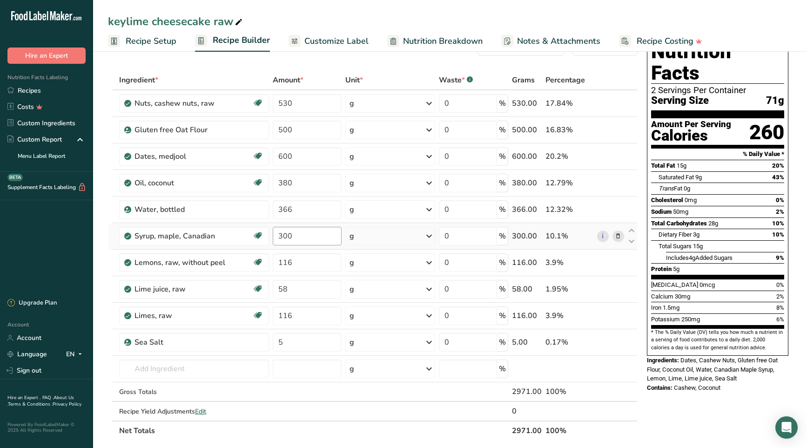
scroll to position [16, 0]
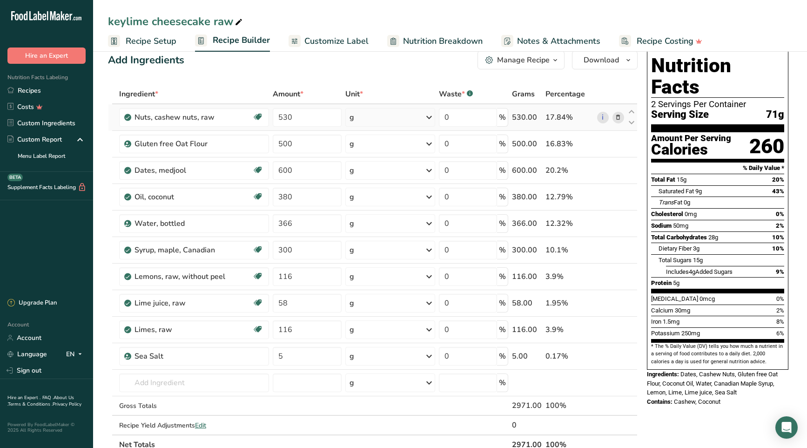
drag, startPoint x: 571, startPoint y: 278, endPoint x: 111, endPoint y: 114, distance: 488.8
click at [111, 114] on tbody "Nuts, cashew nuts, raw Source of Antioxidants Plant-based Protein Dairy free Gl…" at bounding box center [372, 269] width 529 height 330
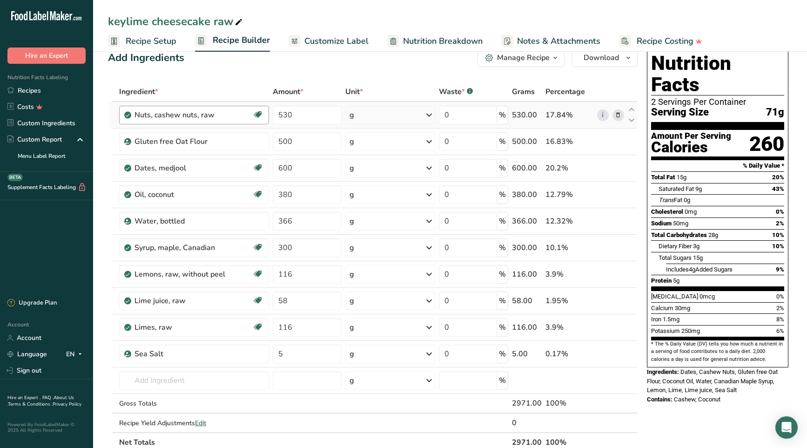
scroll to position [20, 0]
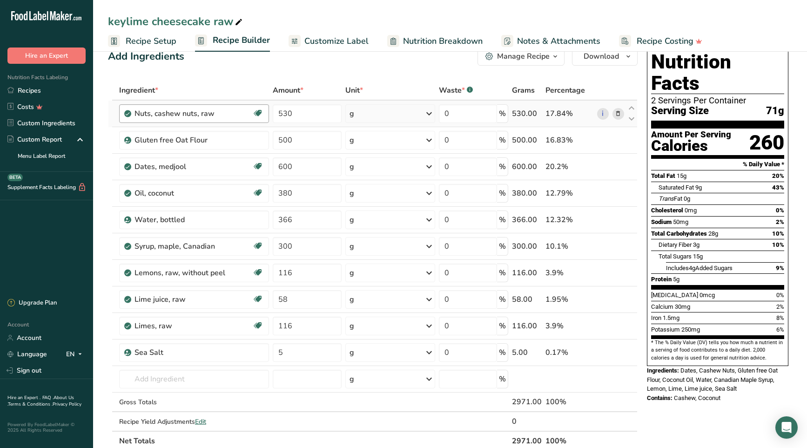
copy tbody "Nuts, cashew nuts, raw Source of Antioxidants Plant-based Protein Dairy free Gl…"
click at [212, 68] on div "Add Ingredients Manage Recipe Delete Recipe Duplicate Recipe Scale Recipe Save …" at bounding box center [375, 407] width 535 height 728
click at [28, 89] on link "Recipes" at bounding box center [46, 90] width 93 height 16
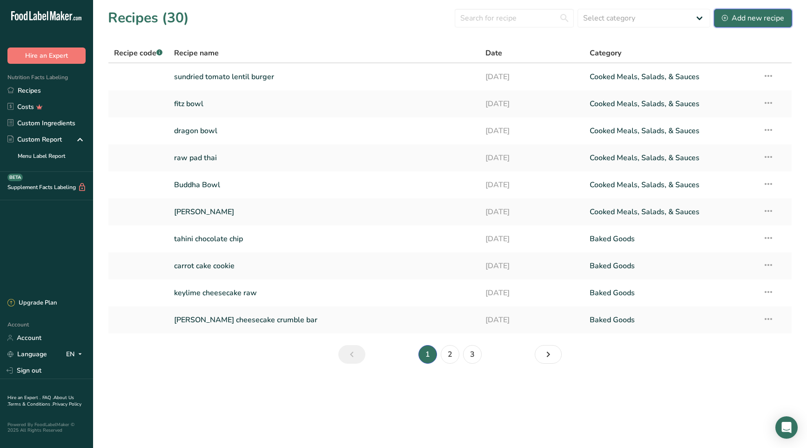
click at [750, 17] on div "Add new recipe" at bounding box center [753, 18] width 62 height 11
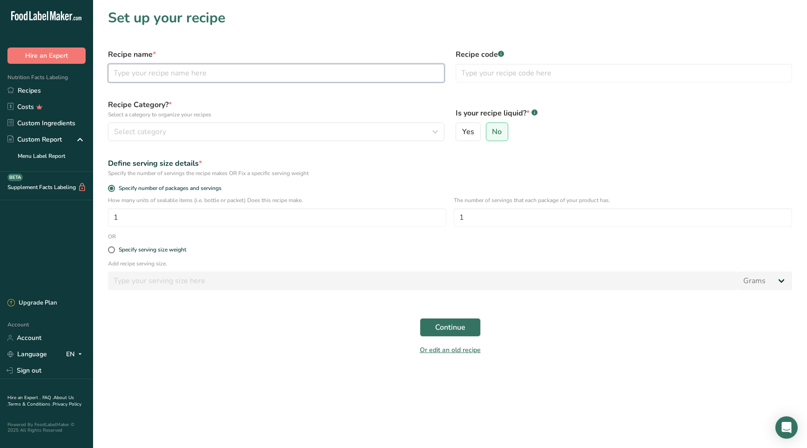
click at [146, 71] on input "text" at bounding box center [276, 73] width 336 height 19
type input "no sugar added key lime cheesecake"
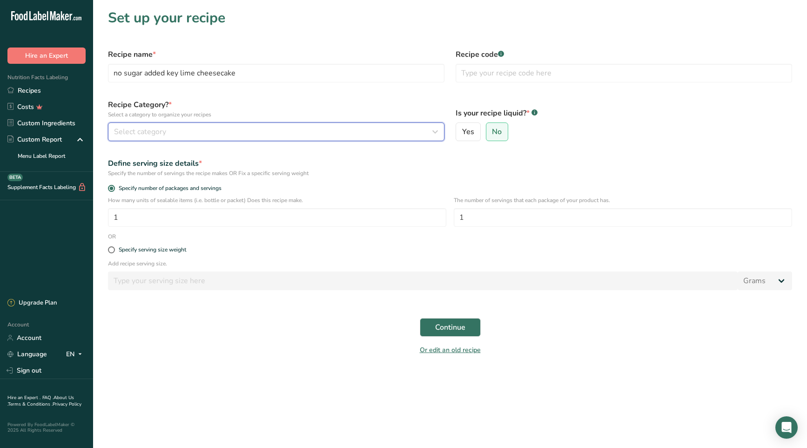
click at [190, 130] on div "Select category" at bounding box center [273, 131] width 319 height 11
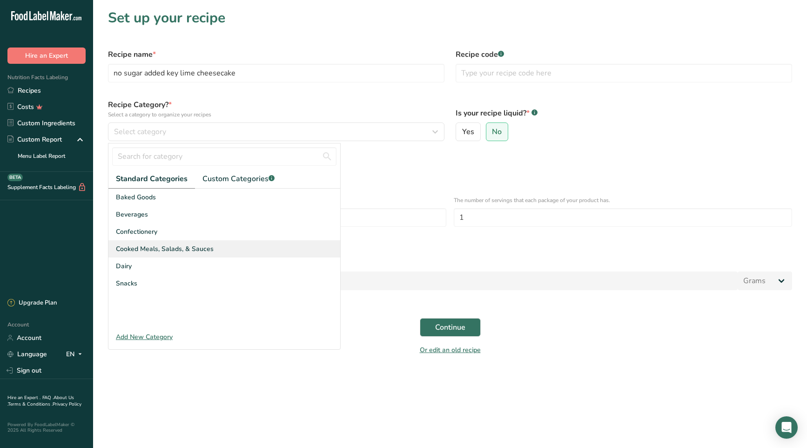
click at [175, 250] on span "Cooked Meals, Salads, & Sauces" at bounding box center [165, 249] width 98 height 10
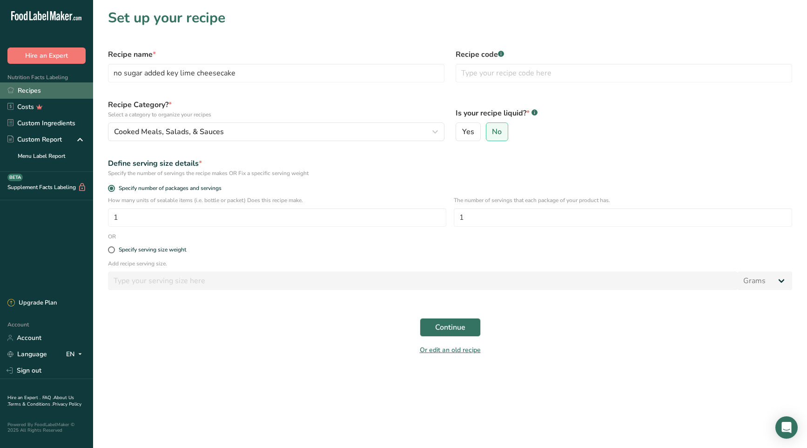
click at [36, 89] on link "Recipes" at bounding box center [46, 90] width 93 height 16
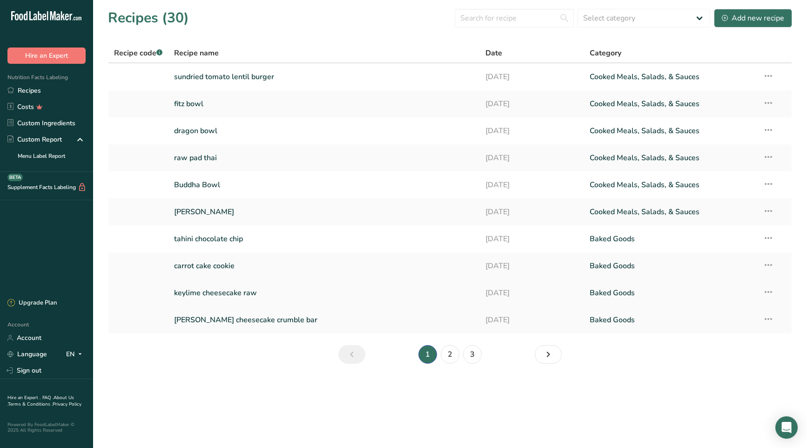
click at [197, 291] on link "keylime cheesecake raw" at bounding box center [324, 293] width 301 height 20
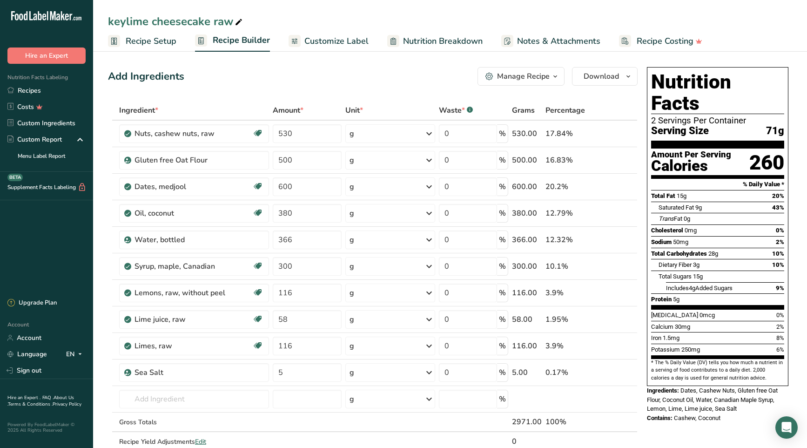
click at [158, 42] on span "Recipe Setup" at bounding box center [151, 41] width 51 height 13
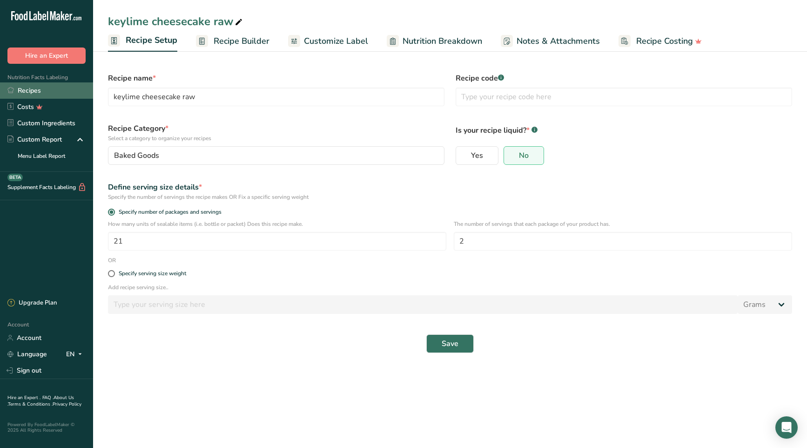
click at [33, 87] on link "Recipes" at bounding box center [46, 90] width 93 height 16
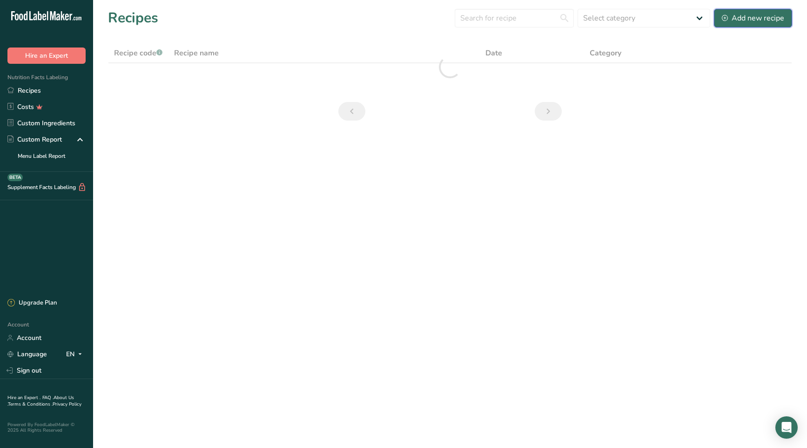
click at [757, 17] on div "Add new recipe" at bounding box center [753, 18] width 62 height 11
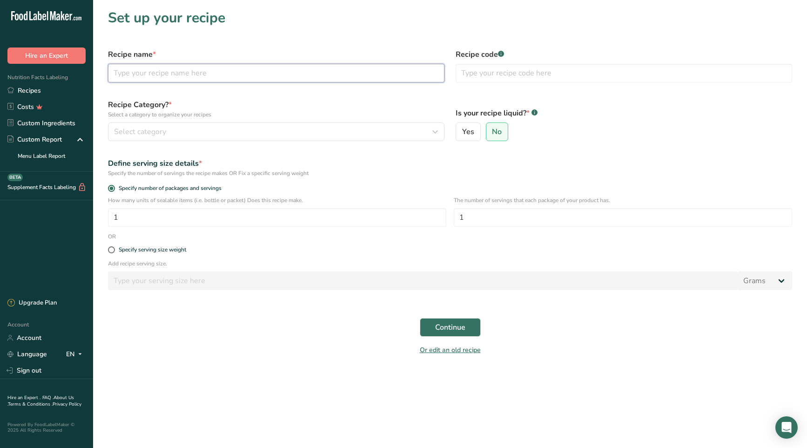
click at [152, 71] on input "text" at bounding box center [276, 73] width 336 height 19
type input "no sugar added key lime cheesecake"
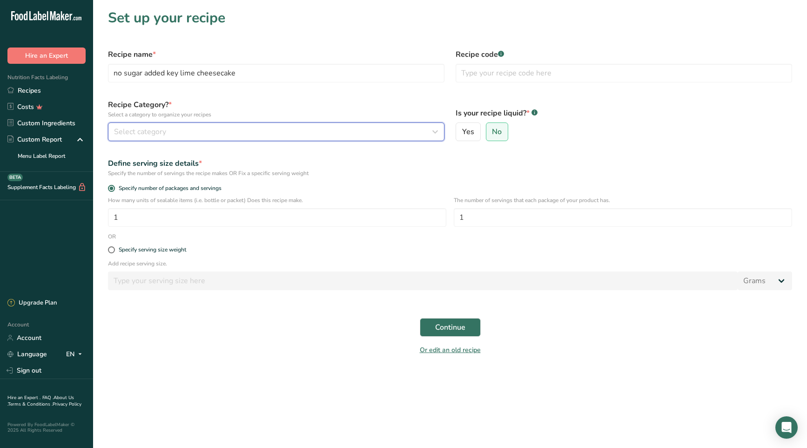
click at [186, 130] on div "Select category" at bounding box center [273, 131] width 319 height 11
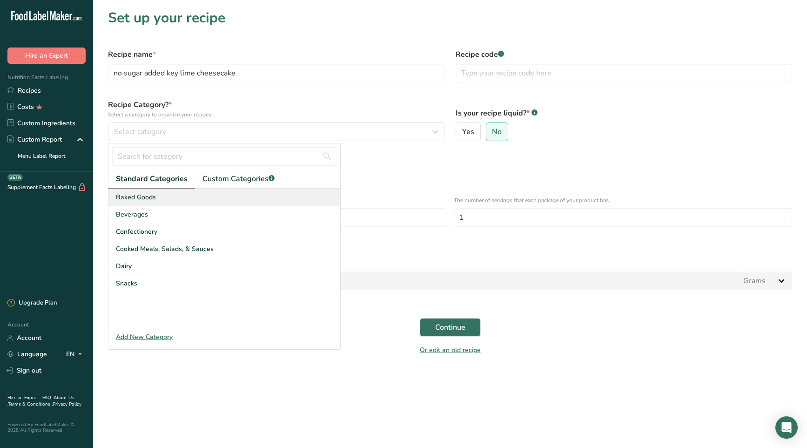
click at [181, 195] on div "Baked Goods" at bounding box center [224, 196] width 232 height 17
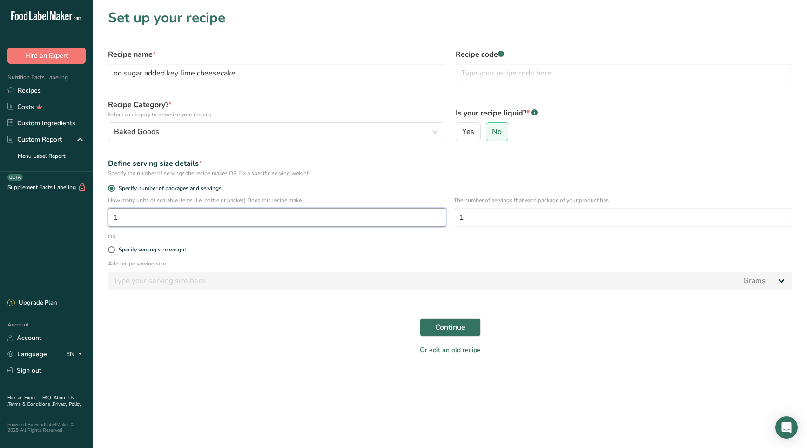
drag, startPoint x: 151, startPoint y: 219, endPoint x: 112, endPoint y: 217, distance: 39.1
click at [112, 217] on input "1" at bounding box center [277, 217] width 338 height 19
type input "21"
click at [444, 214] on div "How many units of sealable items (i.e. bottle or packet) Does this recipe make.…" at bounding box center [449, 214] width 695 height 36
type input "2"
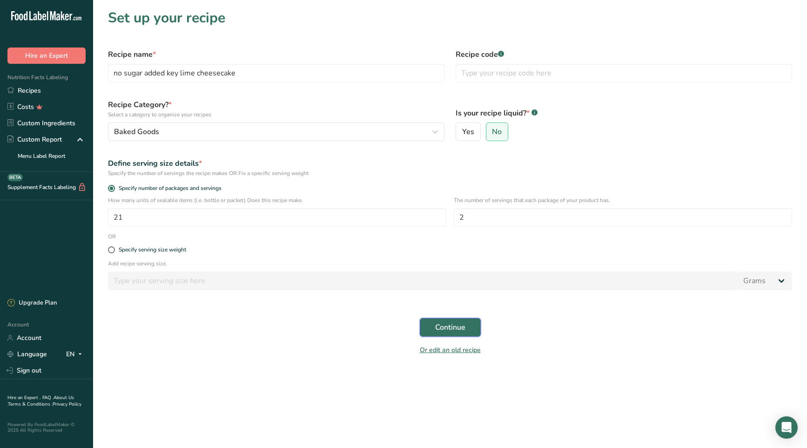
click at [461, 327] on span "Continue" at bounding box center [450, 327] width 30 height 11
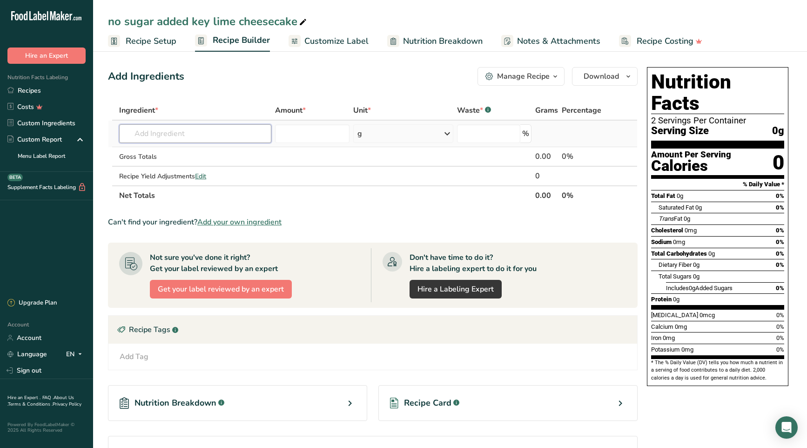
click at [190, 134] on input "text" at bounding box center [195, 133] width 152 height 19
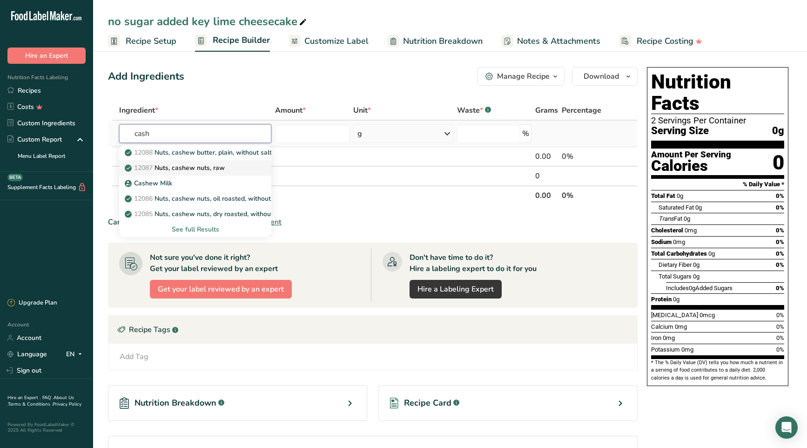
type input "Nuts, cashew nuts, raw"
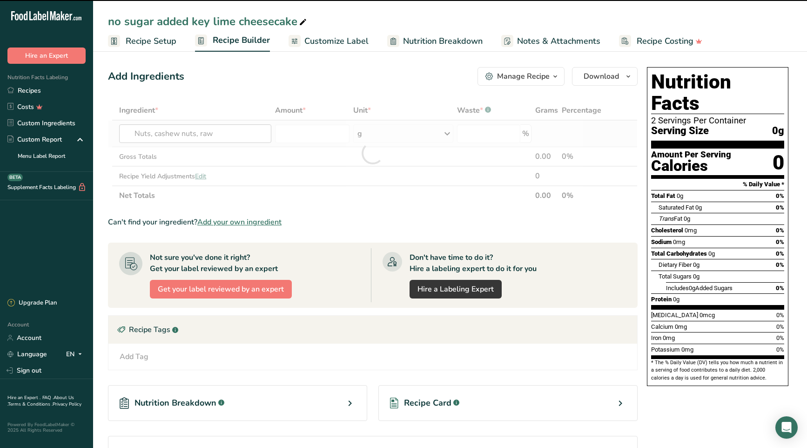
type input "0"
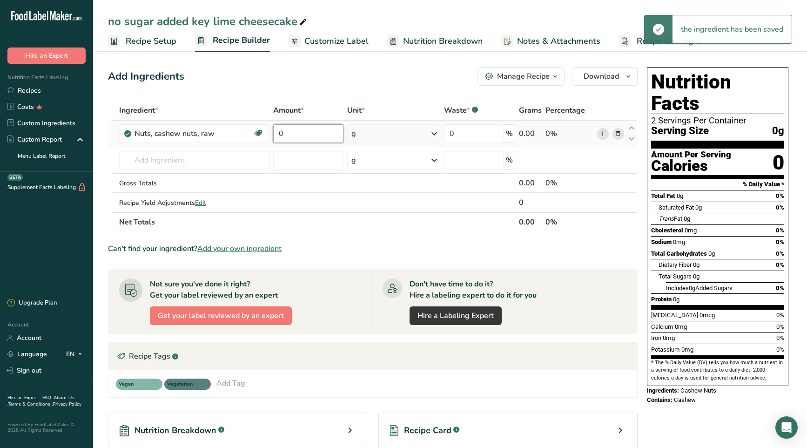
click at [278, 132] on input "0" at bounding box center [308, 133] width 71 height 19
type input "739"
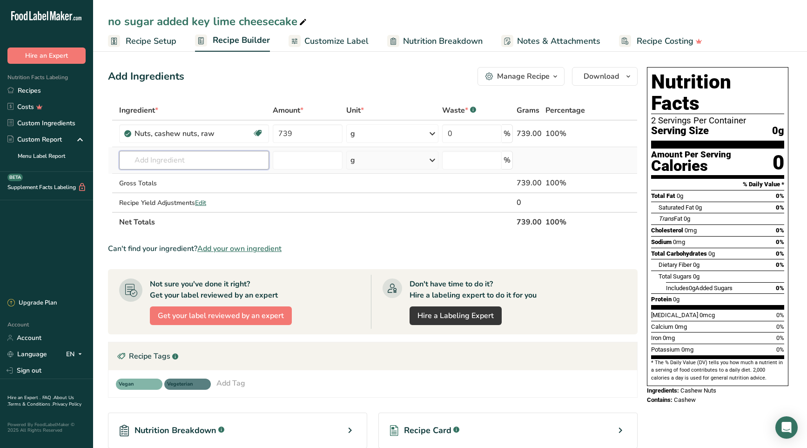
click at [211, 161] on div "Ingredient * Amount * Unit * Waste * .a-a{fill:#347362;}.b-a{fill:#fff;} Grams …" at bounding box center [373, 166] width 530 height 131
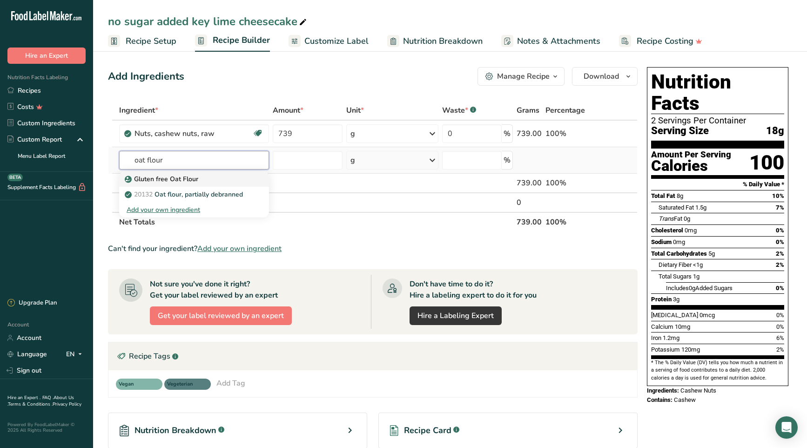
type input "oat flour"
click at [189, 177] on p "Gluten free Oat Flour" at bounding box center [163, 179] width 72 height 10
type input "Gluten free Oat Flour"
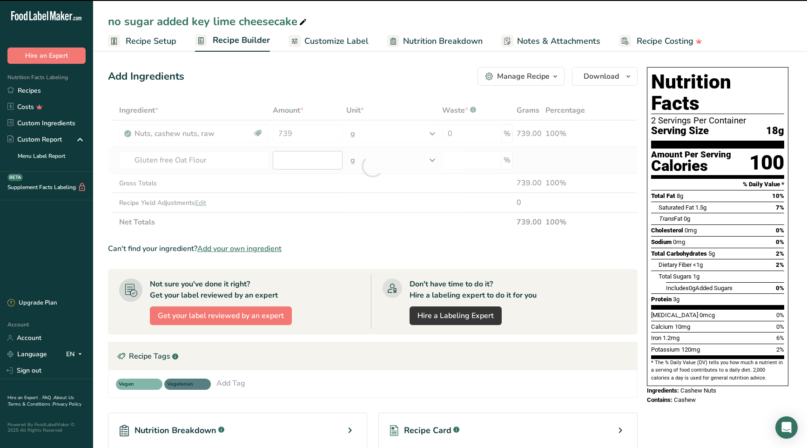
type input "0"
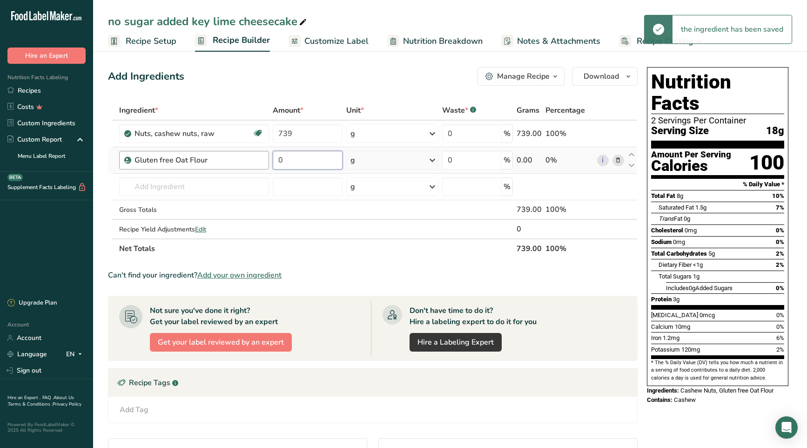
drag, startPoint x: 297, startPoint y: 162, endPoint x: 257, endPoint y: 161, distance: 40.5
click at [257, 161] on tr "Gluten free Oat Flour 0 g Weight Units g kg mg See more Volume Units l Volume u…" at bounding box center [372, 160] width 529 height 27
type input "23"
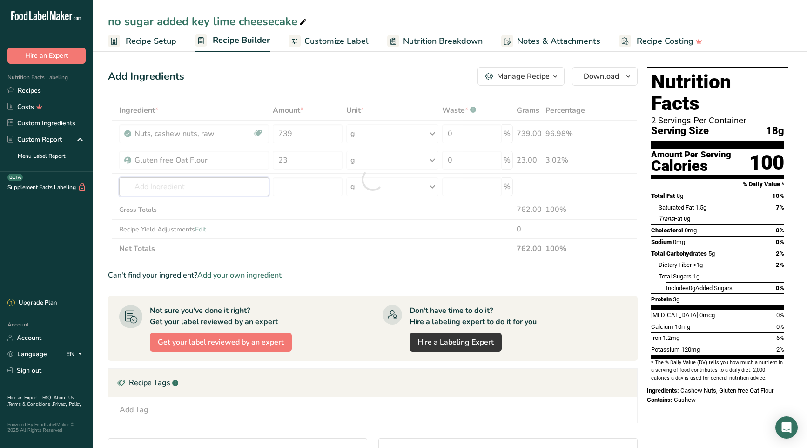
click at [198, 188] on div "Ingredient * Amount * Unit * Waste * .a-a{fill:#347362;}.b-a{fill:#fff;} Grams …" at bounding box center [373, 180] width 530 height 158
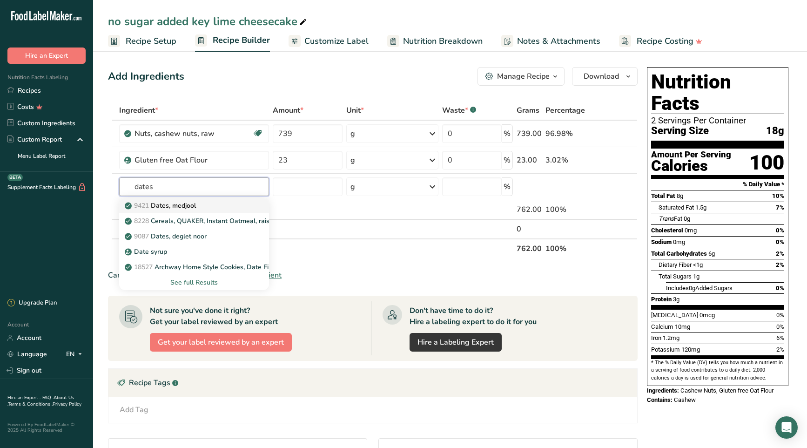
type input "Dates, medjool"
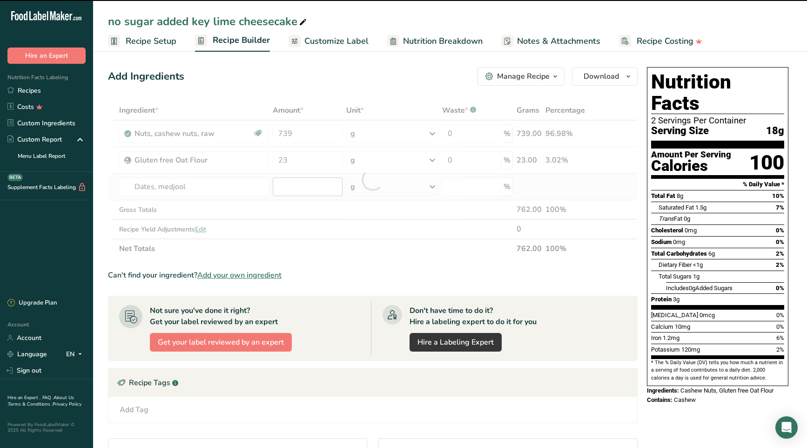
type input "0"
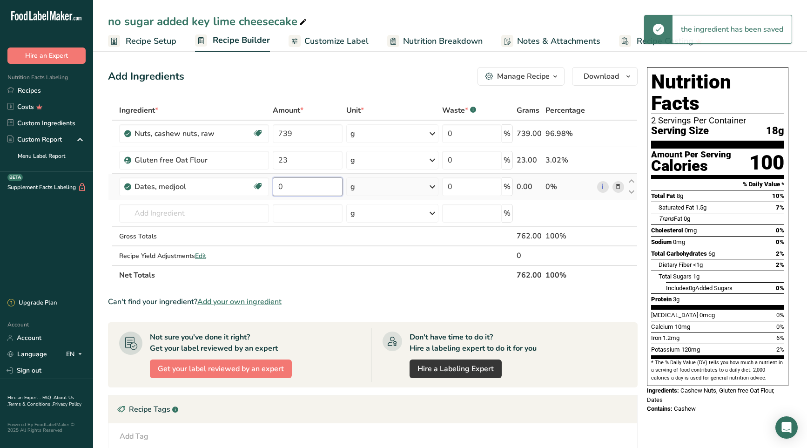
drag, startPoint x: 289, startPoint y: 182, endPoint x: 275, endPoint y: 183, distance: 13.5
click at [275, 183] on input "0" at bounding box center [308, 186] width 70 height 19
type input "28"
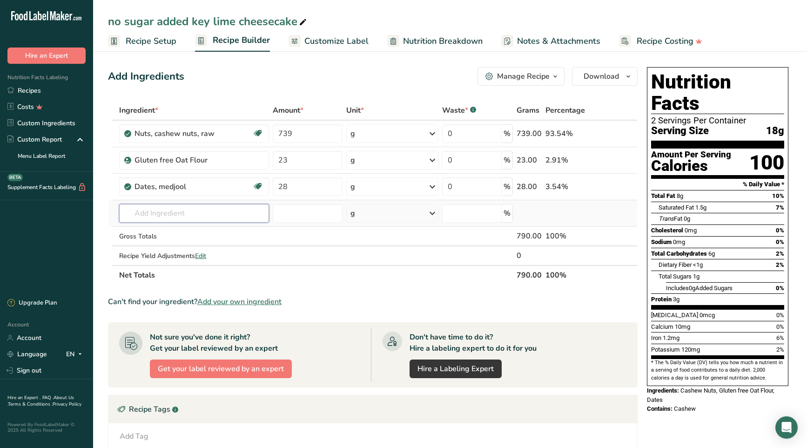
click at [222, 215] on div "Ingredient * Amount * Unit * Waste * .a-a{fill:#347362;}.b-a{fill:#fff;} Grams …" at bounding box center [373, 193] width 530 height 184
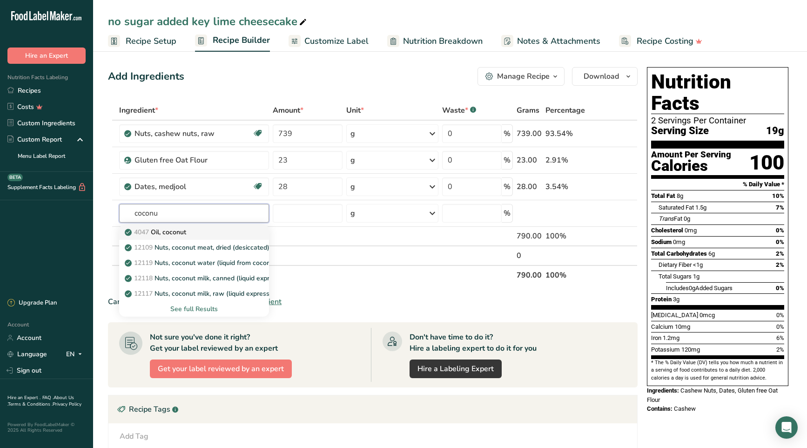
type input "Oil, coconut"
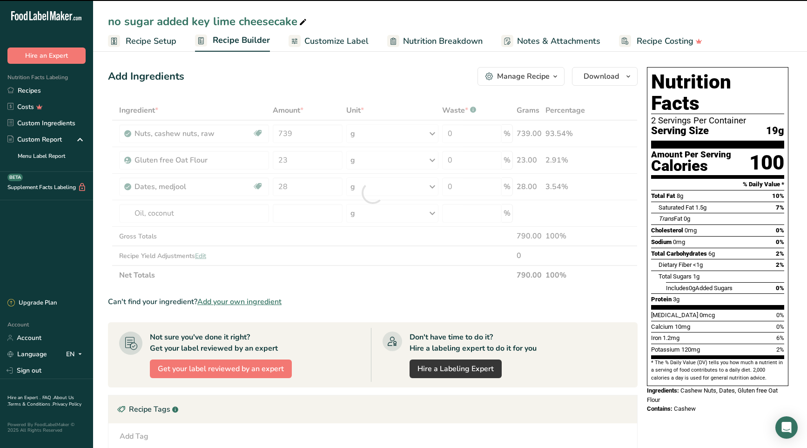
type input "0"
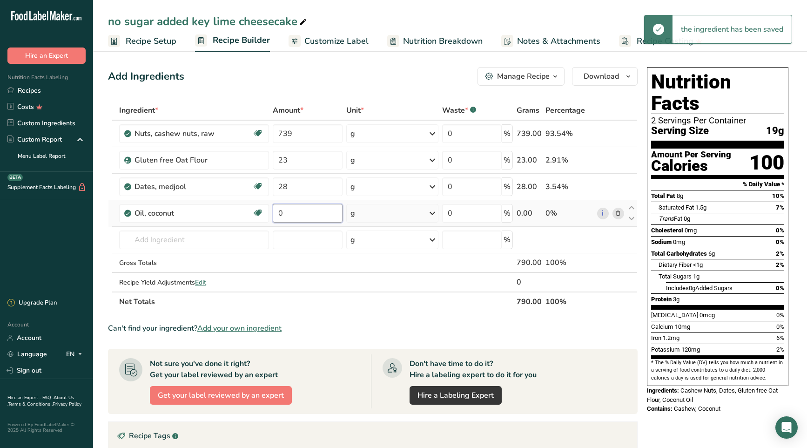
drag, startPoint x: 285, startPoint y: 214, endPoint x: 279, endPoint y: 214, distance: 6.0
click at [279, 214] on input "0" at bounding box center [308, 213] width 70 height 19
type input "17"
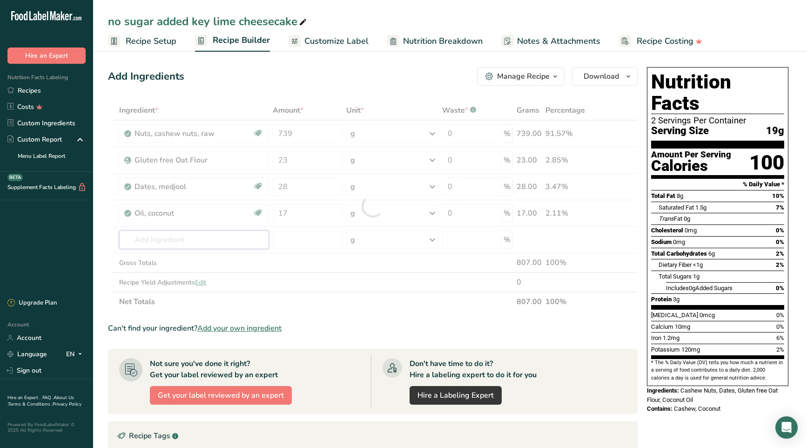
click at [190, 237] on div "Ingredient * Amount * Unit * Waste * .a-a{fill:#347362;}.b-a{fill:#fff;} Grams …" at bounding box center [373, 206] width 530 height 211
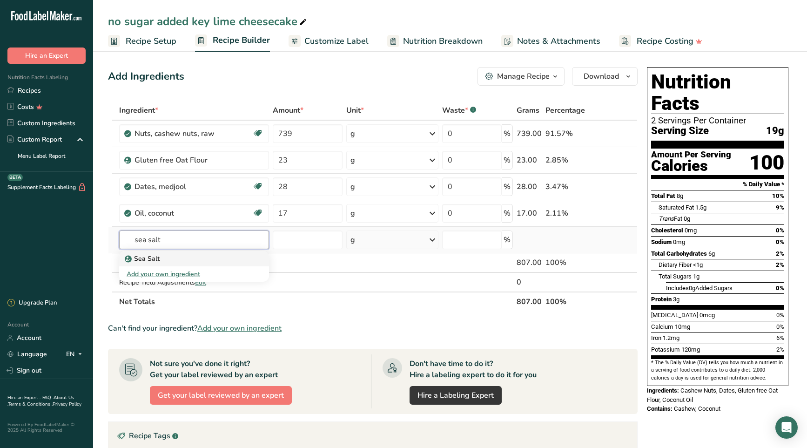
type input "sea salt"
click at [147, 259] on p "Sea Salt" at bounding box center [143, 259] width 33 height 10
type input "Sea Salt"
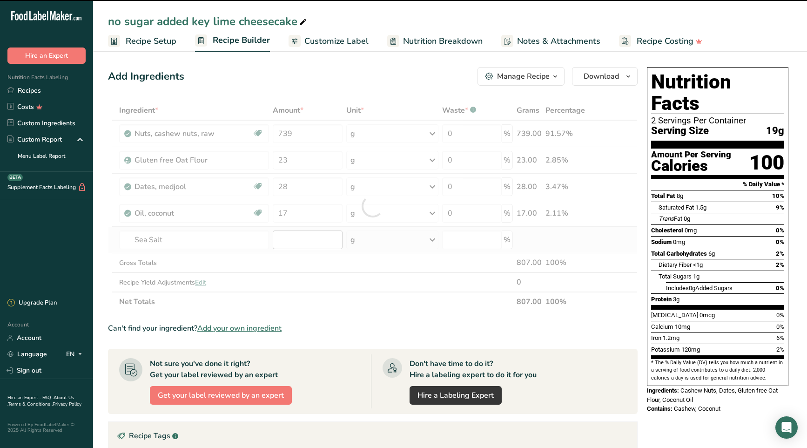
type input "0"
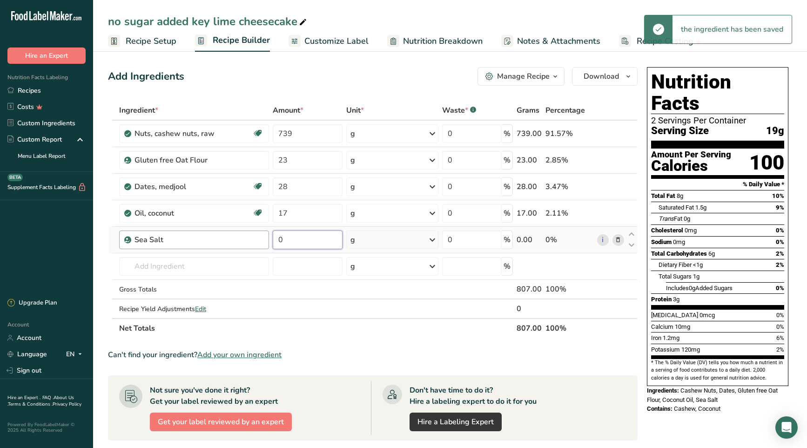
drag, startPoint x: 297, startPoint y: 238, endPoint x: 267, endPoint y: 237, distance: 30.3
click at [267, 237] on tr "Sea Salt 0 g Weight Units g kg mg See more Volume Units l Volume units require …" at bounding box center [372, 240] width 529 height 27
type input "0.25"
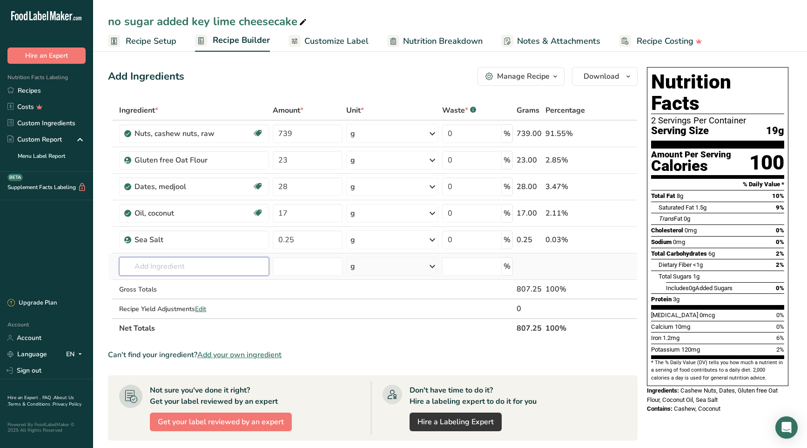
click at [237, 262] on div "Ingredient * Amount * Unit * Waste * .a-a{fill:#347362;}.b-a{fill:#fff;} Grams …" at bounding box center [373, 219] width 530 height 237
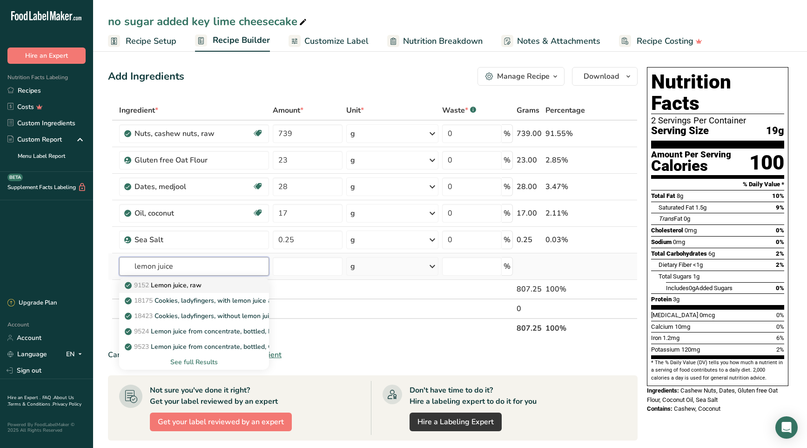
type input "lemon juice"
click at [216, 287] on div "9152 Lemon juice, raw" at bounding box center [187, 285] width 120 height 10
type input "Lemon juice, raw"
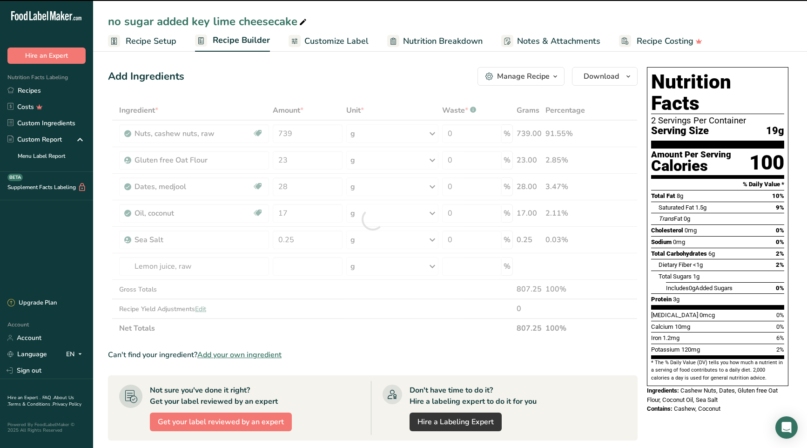
type input "0"
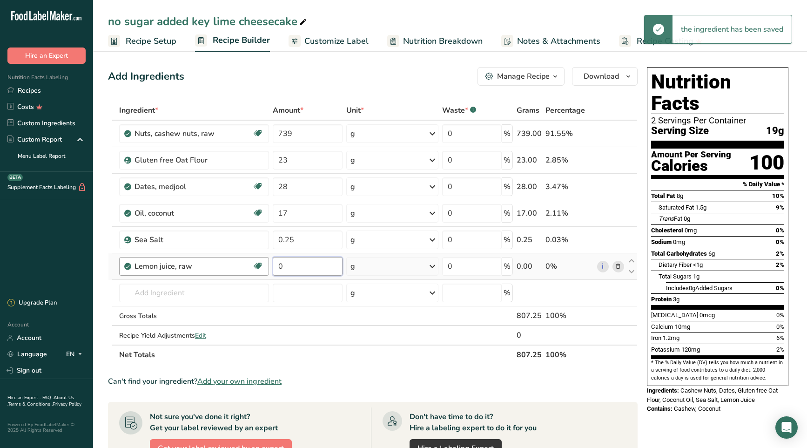
drag, startPoint x: 289, startPoint y: 266, endPoint x: 266, endPoint y: 264, distance: 23.4
click at [266, 264] on tr "Lemon juice, raw Source of Antioxidants Dairy free Gluten free Vegan Vegetarian…" at bounding box center [372, 266] width 529 height 27
type input "1.95"
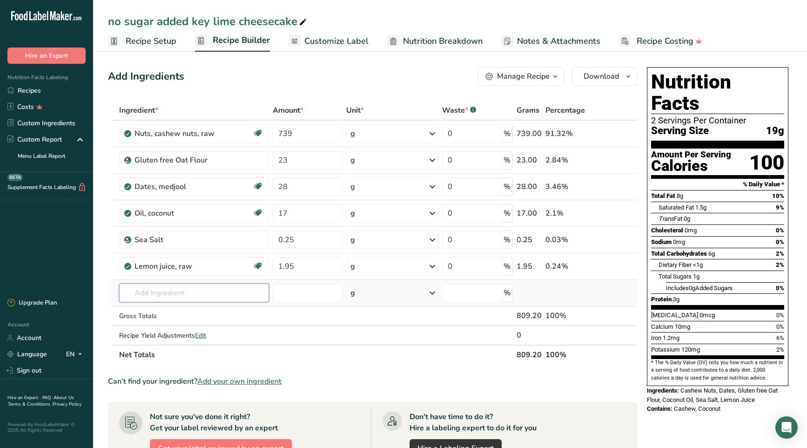
click at [222, 293] on div "Ingredient * Amount * Unit * Waste * .a-a{fill:#347362;}.b-a{fill:#fff;} Grams …" at bounding box center [373, 233] width 530 height 264
drag, startPoint x: 297, startPoint y: 239, endPoint x: 265, endPoint y: 237, distance: 32.6
click at [265, 237] on tr "Sea Salt 0.25 g Weight Units g kg mg See more Volume Units l Volume units requi…" at bounding box center [372, 240] width 529 height 27
type input "5"
click at [299, 132] on div "Ingredient * Amount * Unit * Waste * .a-a{fill:#347362;}.b-a{fill:#fff;} Grams …" at bounding box center [373, 233] width 530 height 264
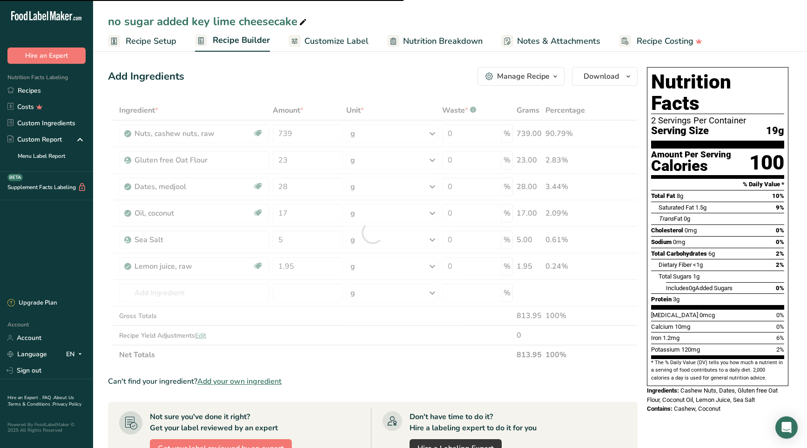
click at [268, 128] on div at bounding box center [373, 233] width 530 height 264
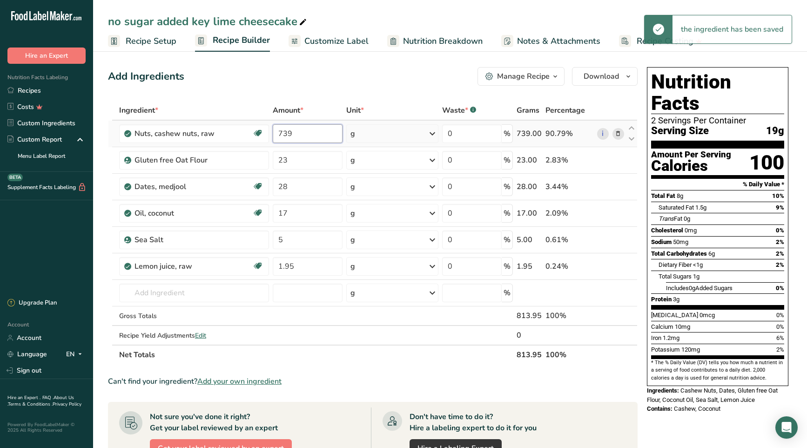
drag, startPoint x: 287, startPoint y: 131, endPoint x: 275, endPoint y: 130, distance: 12.1
click at [275, 130] on input "739" at bounding box center [308, 133] width 70 height 19
type input "530"
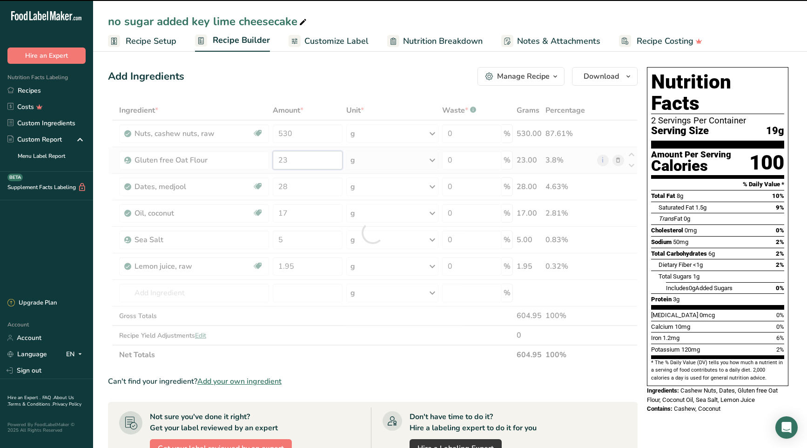
click at [260, 157] on div "Ingredient * Amount * Unit * Waste * .a-a{fill:#347362;}.b-a{fill:#fff;} Grams …" at bounding box center [373, 233] width 530 height 264
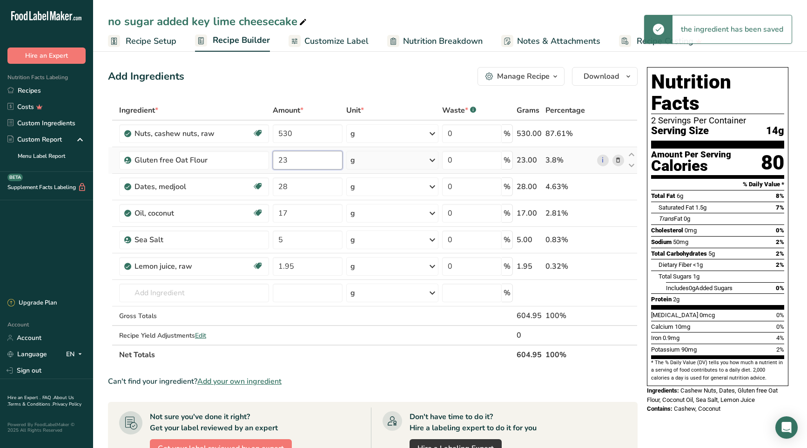
type input "2"
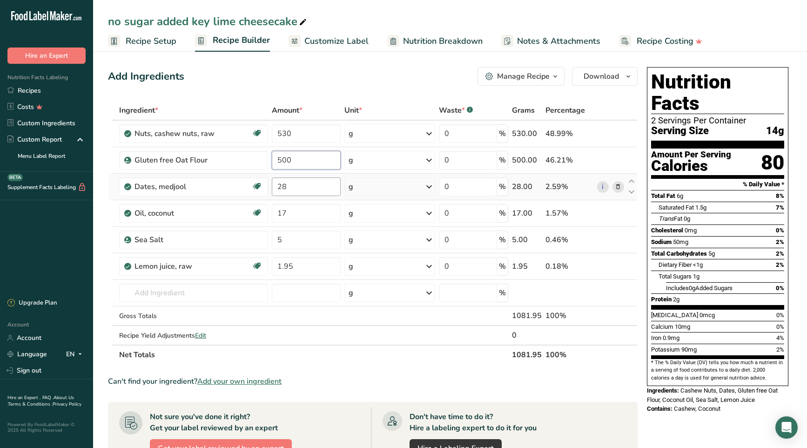
type input "500"
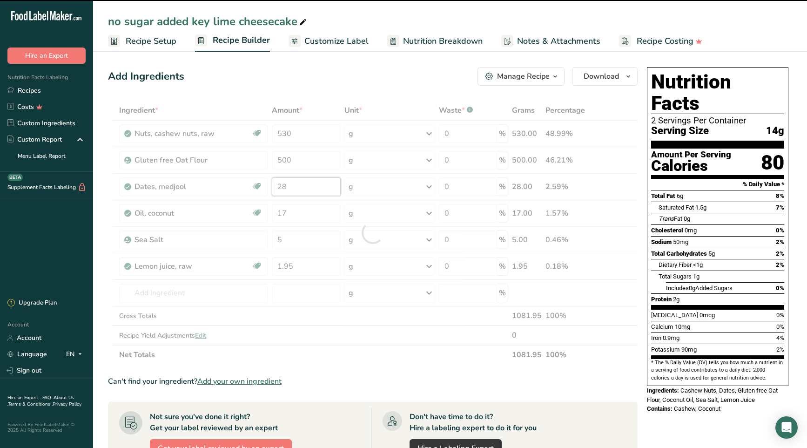
drag, startPoint x: 291, startPoint y: 184, endPoint x: 276, endPoint y: 183, distance: 15.4
click at [276, 183] on div "Ingredient * Amount * Unit * Waste * .a-a{fill:#347362;}.b-a{fill:#fff;} Grams …" at bounding box center [373, 233] width 530 height 264
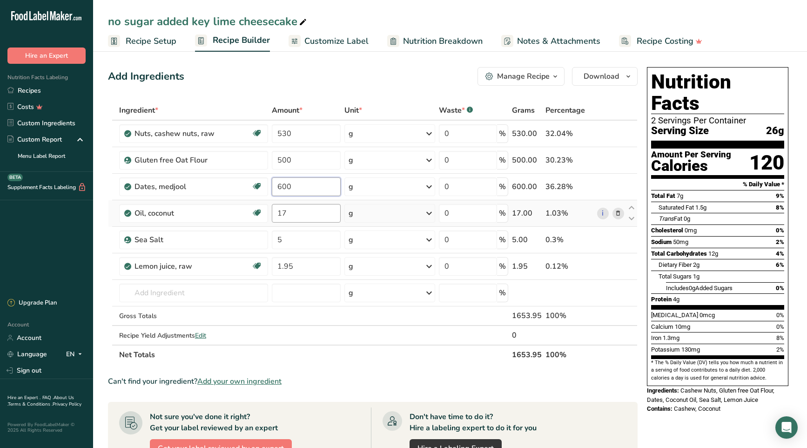
type input "600"
click at [295, 211] on div "Ingredient * Amount * Unit * Waste * .a-a{fill:#347362;}.b-a{fill:#fff;} Grams …" at bounding box center [373, 233] width 530 height 264
type input "1"
type input "380"
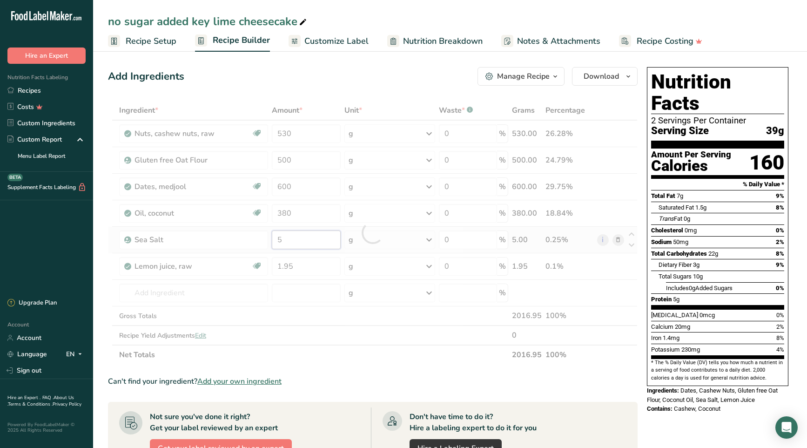
click at [293, 241] on div "Ingredient * Amount * Unit * Waste * .a-a{fill:#347362;}.b-a{fill:#fff;} Grams …" at bounding box center [373, 233] width 530 height 264
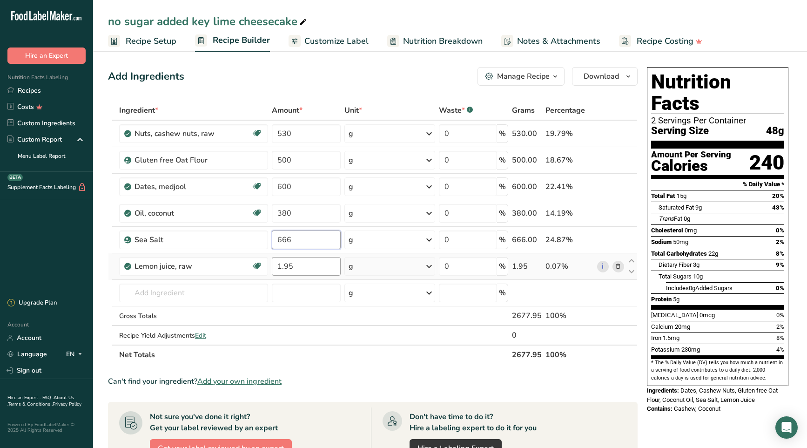
type input "666"
click at [295, 270] on div "Ingredient * Amount * Unit * Waste * .a-a{fill:#347362;}.b-a{fill:#fff;} Grams …" at bounding box center [373, 233] width 530 height 264
type input "1"
type input "116"
click at [212, 291] on div "Ingredient * Amount * Unit * Waste * .a-a{fill:#347362;}.b-a{fill:#fff;} Grams …" at bounding box center [373, 233] width 530 height 264
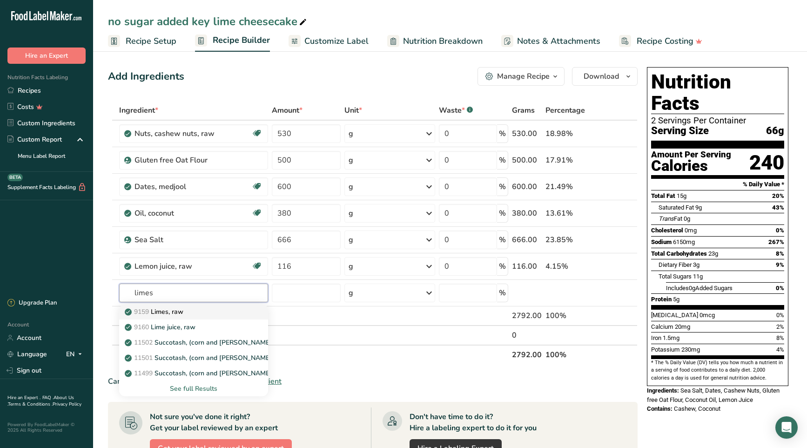
type input "Limes, raw"
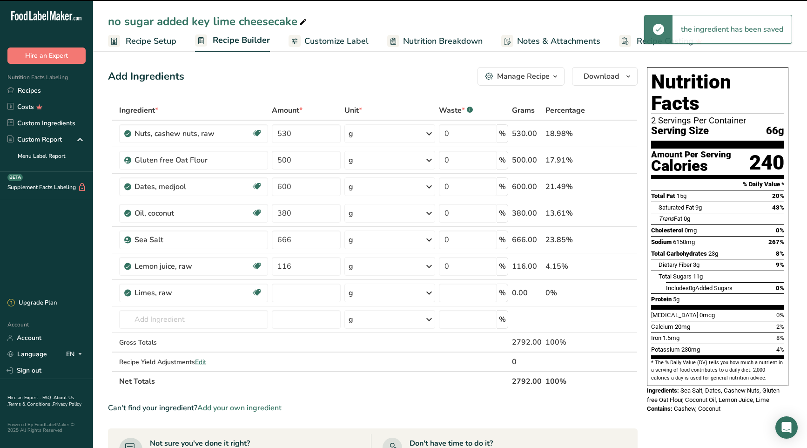
type input "0"
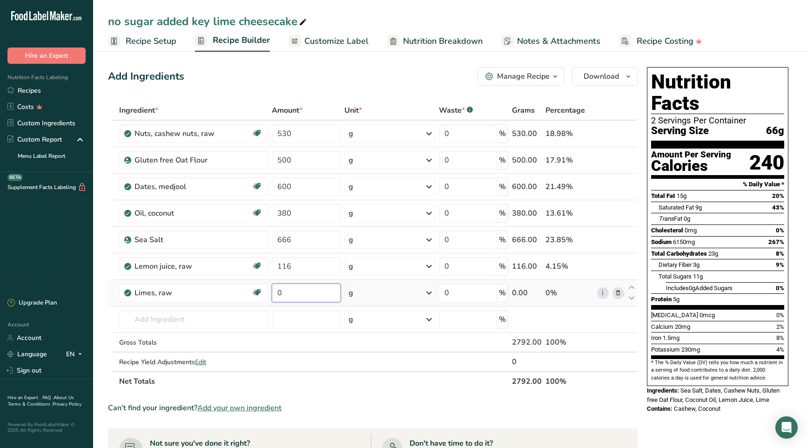
click at [272, 291] on input "0" at bounding box center [306, 292] width 69 height 19
type input "116"
click at [208, 313] on div "Ingredient * Amount * Unit * Waste * .a-a{fill:#347362;}.b-a{fill:#fff;} Grams …" at bounding box center [373, 246] width 530 height 290
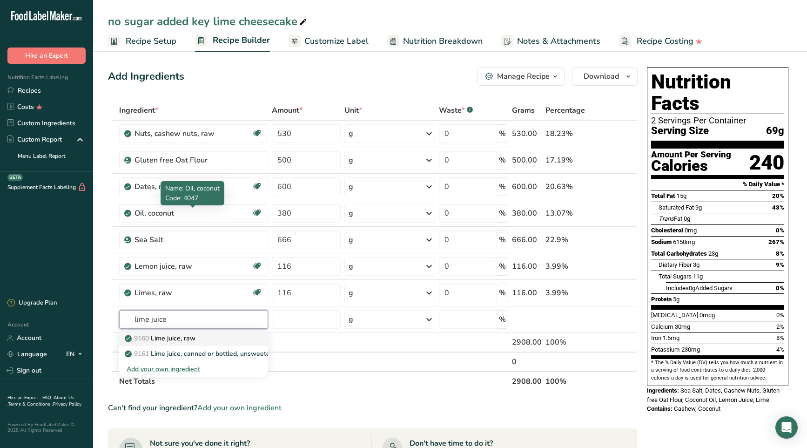
type input "Lime juice, raw"
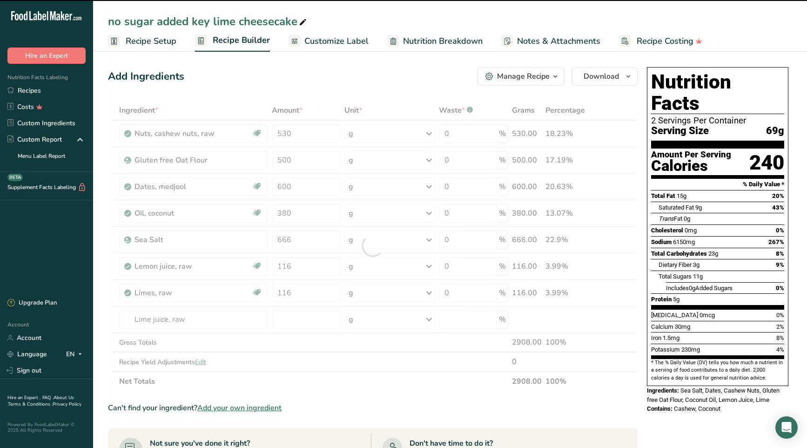
type input "0"
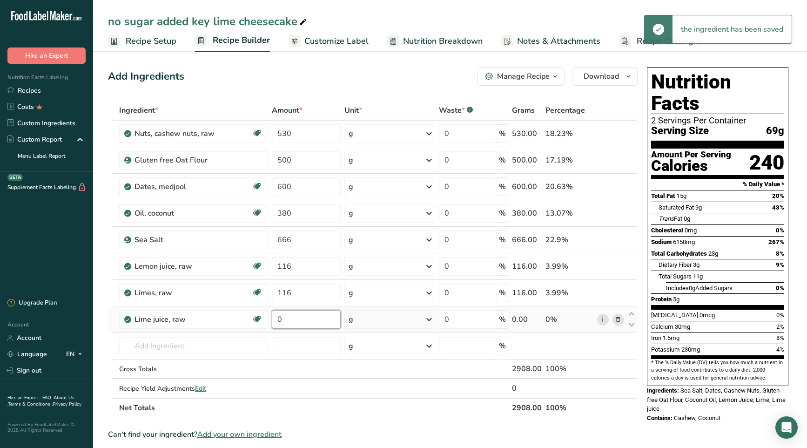
drag, startPoint x: 288, startPoint y: 321, endPoint x: 270, endPoint y: 317, distance: 18.1
click at [270, 317] on td "0" at bounding box center [306, 319] width 73 height 27
type input "58"
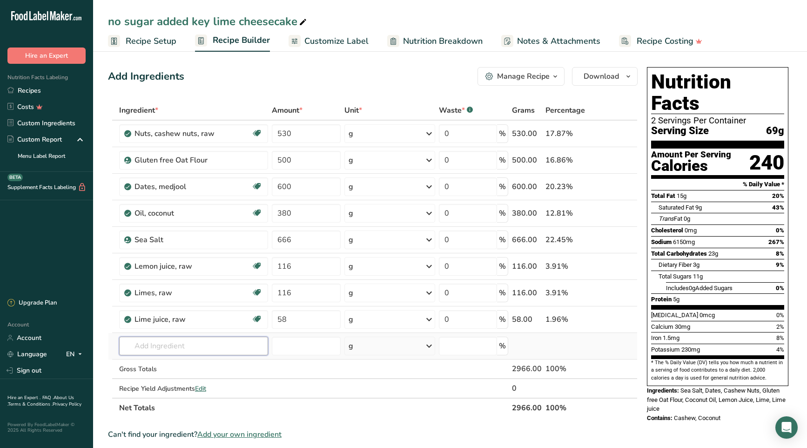
click at [194, 343] on div "Ingredient * Amount * Unit * Waste * .a-a{fill:#347362;}.b-a{fill:#fff;} Grams …" at bounding box center [373, 259] width 530 height 317
type input "5"
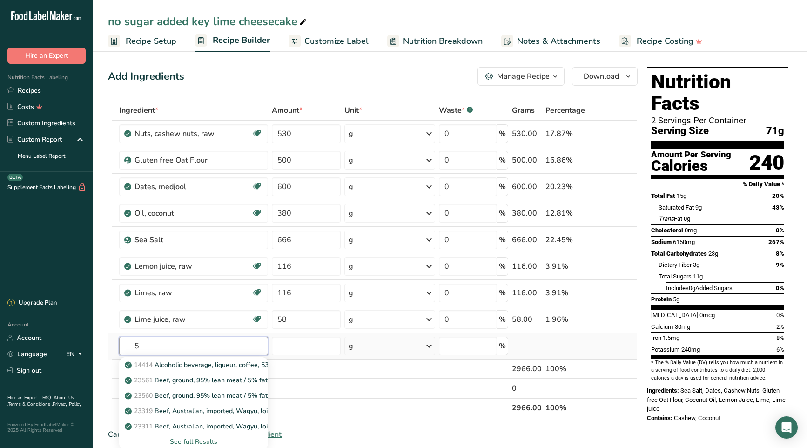
drag, startPoint x: 145, startPoint y: 348, endPoint x: 130, endPoint y: 346, distance: 15.0
click at [130, 346] on input "5" at bounding box center [193, 345] width 149 height 19
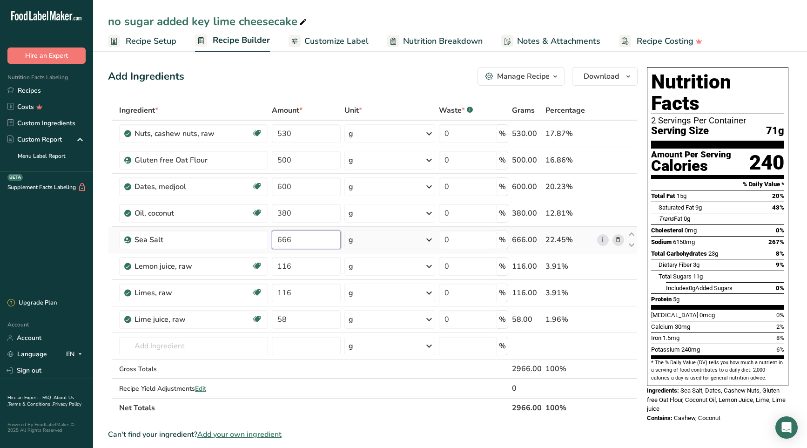
click at [295, 238] on input "666" at bounding box center [306, 239] width 69 height 19
drag, startPoint x: 294, startPoint y: 238, endPoint x: 261, endPoint y: 237, distance: 33.5
click at [261, 237] on tr "Sea Salt 666 g Weight Units g kg mg See more Volume Units l Volume units requir…" at bounding box center [372, 240] width 529 height 27
type input "5"
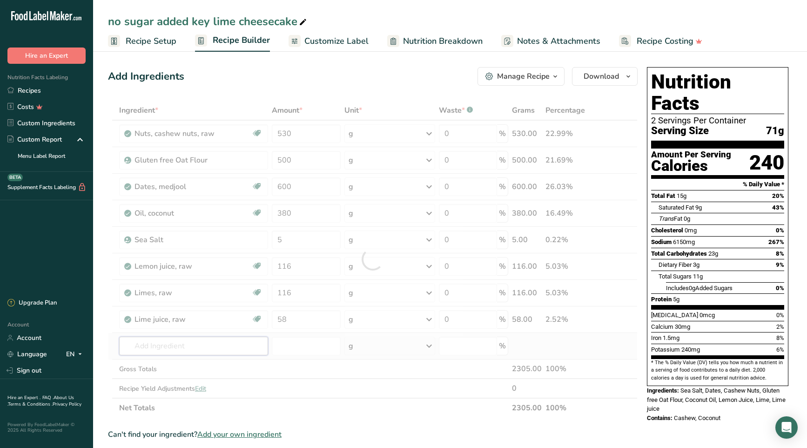
click at [142, 347] on div "Ingredient * Amount * Unit * Waste * .a-a{fill:#347362;}.b-a{fill:#fff;} Grams …" at bounding box center [373, 259] width 530 height 317
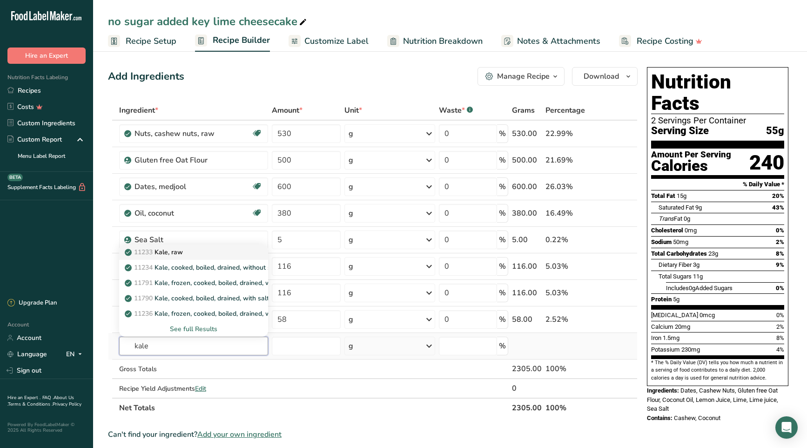
type input "kale"
click at [176, 253] on p "11233 Kale, raw" at bounding box center [155, 252] width 56 height 10
type input "Kale, raw"
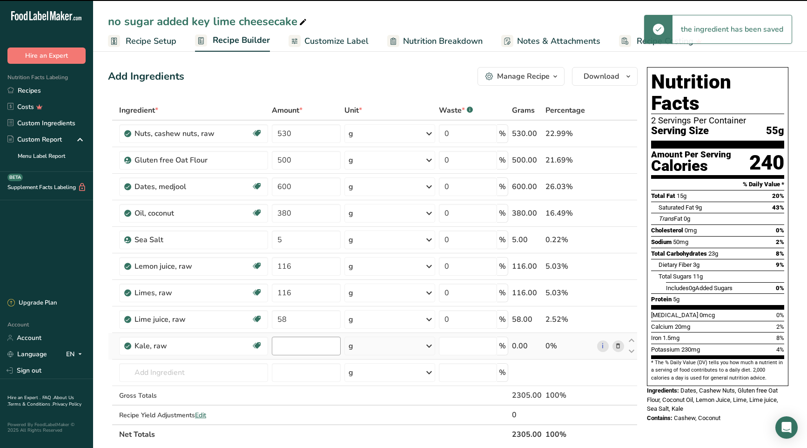
type input "0"
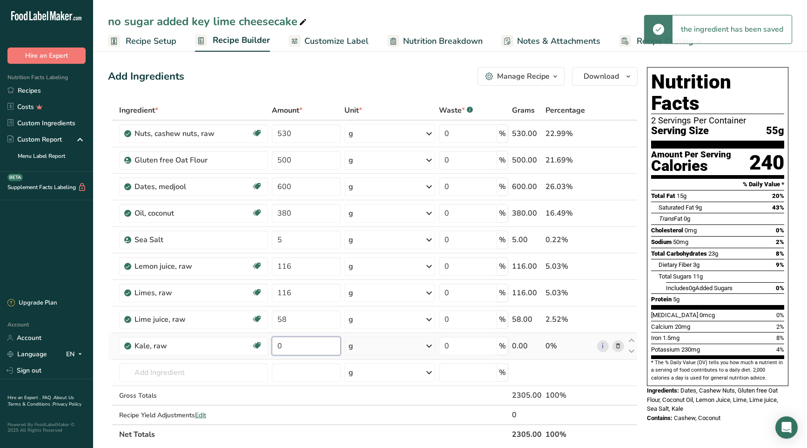
drag, startPoint x: 285, startPoint y: 346, endPoint x: 276, endPoint y: 346, distance: 8.8
click at [276, 346] on input "0" at bounding box center [306, 345] width 69 height 19
type input "666"
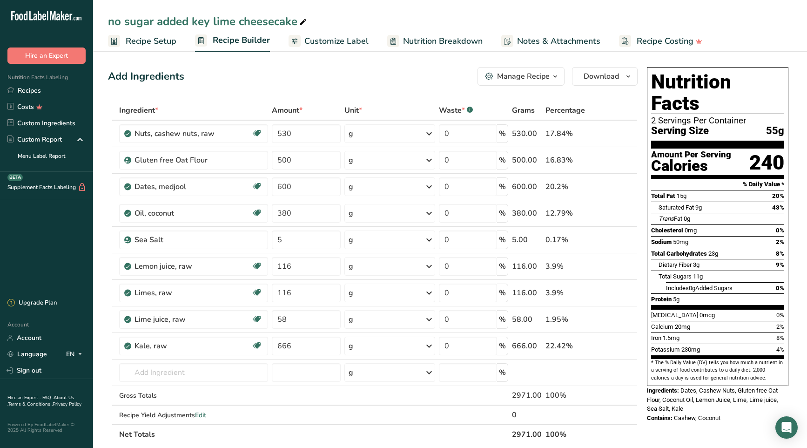
click at [692, 414] on div "Nutrition Facts 2 Servings Per Container Serving Size 55g Amount Per Serving Ca…" at bounding box center [717, 414] width 149 height 702
click at [27, 91] on link "Recipes" at bounding box center [46, 90] width 93 height 16
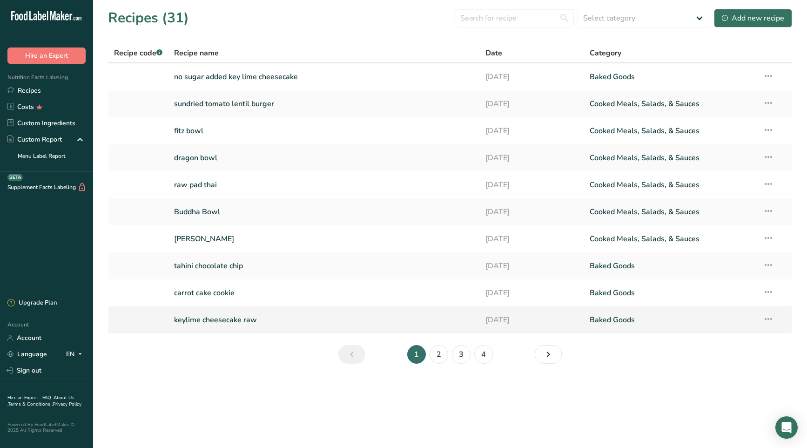
click at [209, 317] on link "keylime cheesecake raw" at bounding box center [324, 320] width 301 height 20
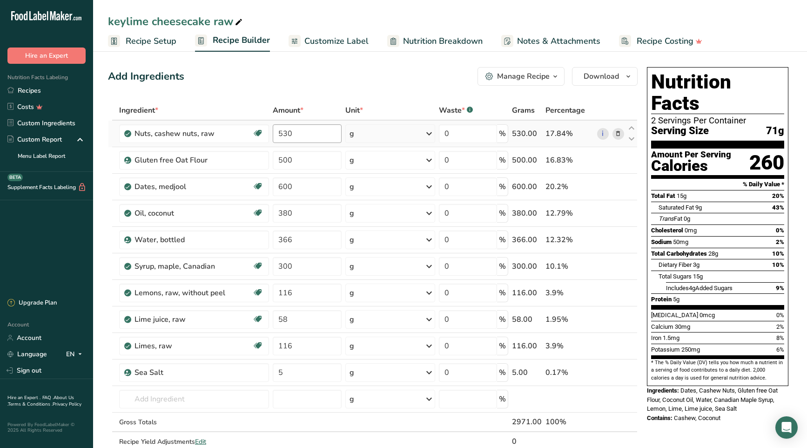
drag, startPoint x: 41, startPoint y: 91, endPoint x: 314, endPoint y: 128, distance: 274.8
click at [42, 91] on link "Recipes" at bounding box center [46, 90] width 93 height 16
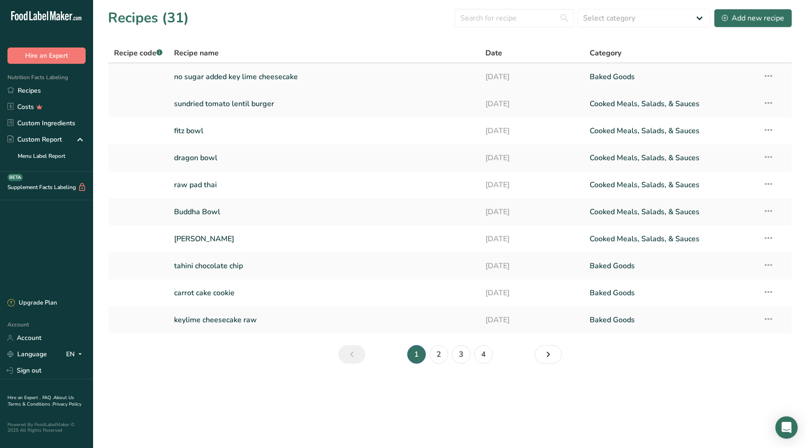
click at [262, 78] on link "no sugar added key lime cheesecake" at bounding box center [324, 77] width 301 height 20
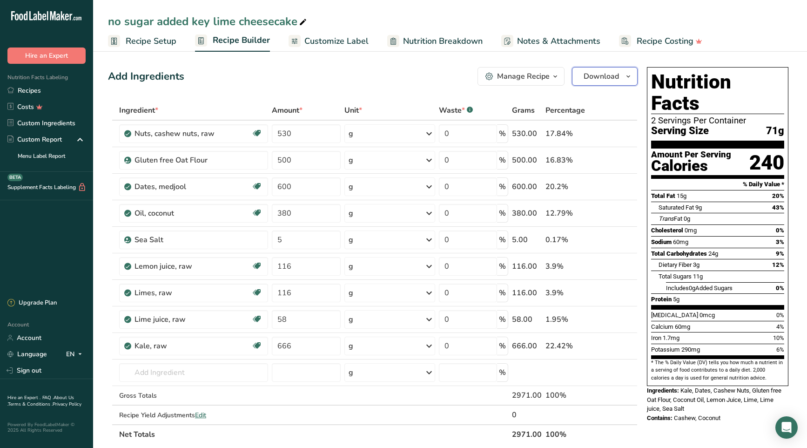
click at [631, 75] on icon "button" at bounding box center [627, 77] width 7 height 12
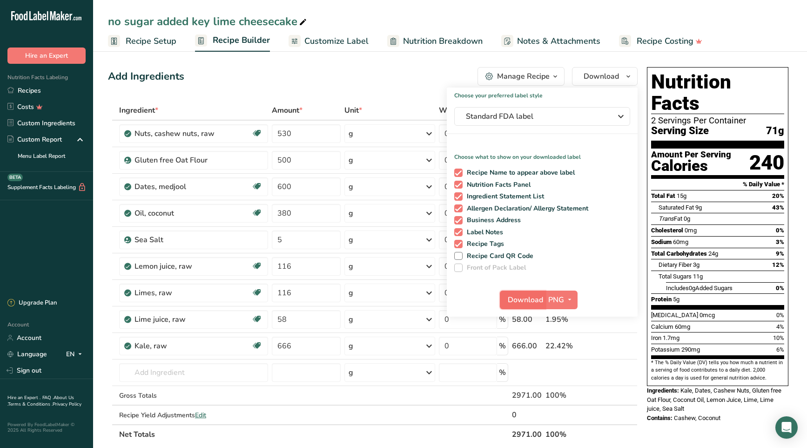
click at [533, 302] on span "Download" at bounding box center [525, 299] width 35 height 11
